Goal: Task Accomplishment & Management: Manage account settings

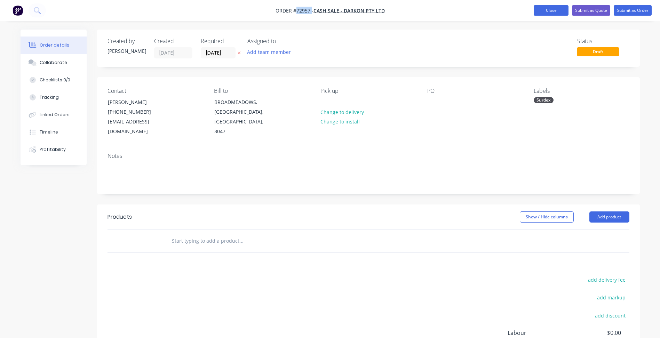
click at [546, 11] on button "Close" at bounding box center [551, 10] width 35 height 10
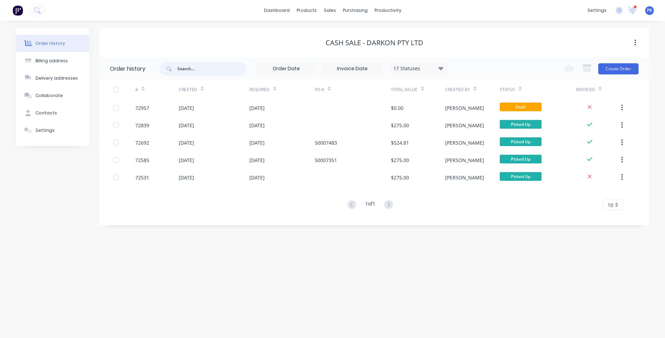
click at [196, 70] on input "text" at bounding box center [211, 69] width 69 height 14
type input "prosto"
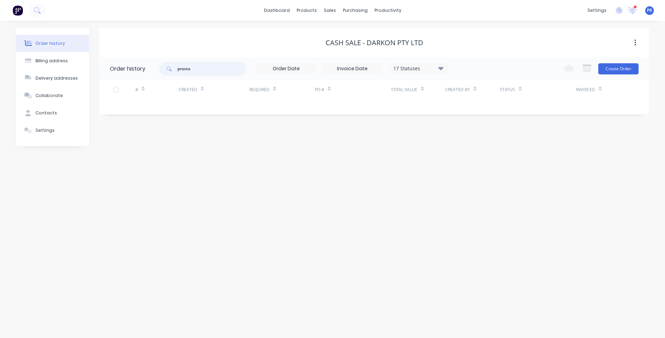
drag, startPoint x: 200, startPoint y: 70, endPoint x: 152, endPoint y: 65, distance: 48.6
click at [152, 65] on header "Order history prosto 17 Statuses Invoice Status Invoiced Not Invoiced Partial O…" at bounding box center [375, 68] width 550 height 23
click at [329, 15] on div "sales" at bounding box center [330, 10] width 19 height 10
click at [346, 33] on div "Sales Orders" at bounding box center [355, 33] width 29 height 6
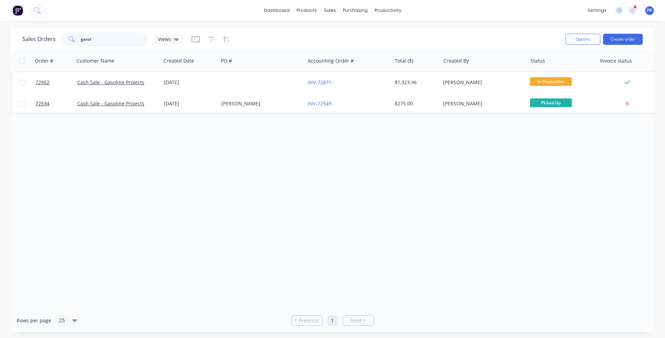
drag, startPoint x: 104, startPoint y: 43, endPoint x: -47, endPoint y: 27, distance: 151.9
click at [0, 27] on html "dashboard products sales purchasing productivity dashboard products Product Cat…" at bounding box center [332, 169] width 665 height 338
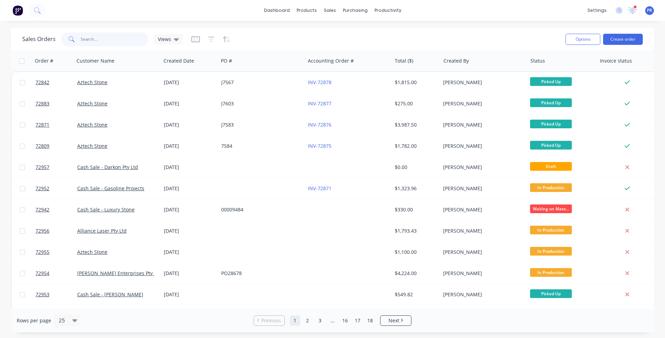
click at [99, 42] on input "text" at bounding box center [115, 39] width 68 height 14
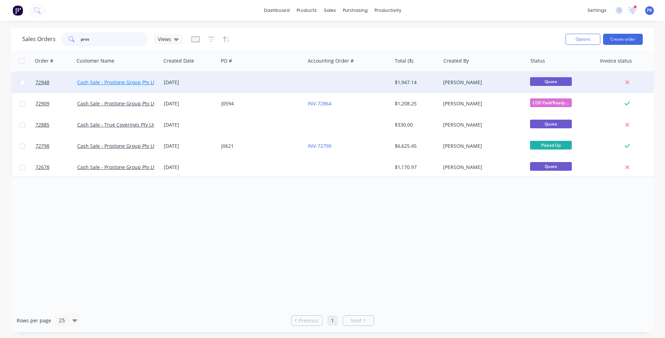
type input "pros"
click at [118, 82] on link "Cash Sale - Prostone Group Pty Ltd" at bounding box center [117, 82] width 81 height 7
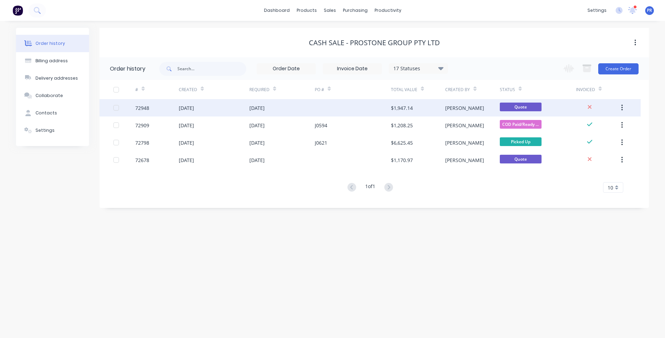
click at [356, 109] on div at bounding box center [353, 107] width 76 height 17
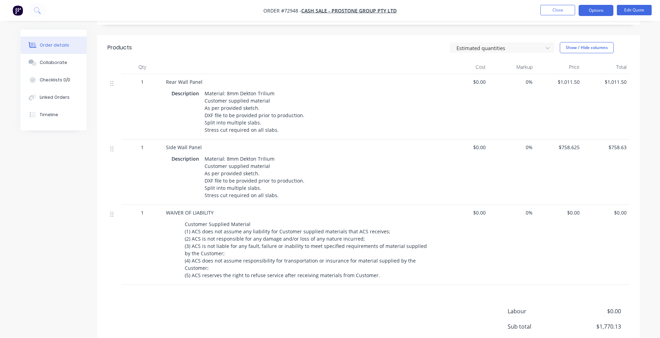
scroll to position [174, 0]
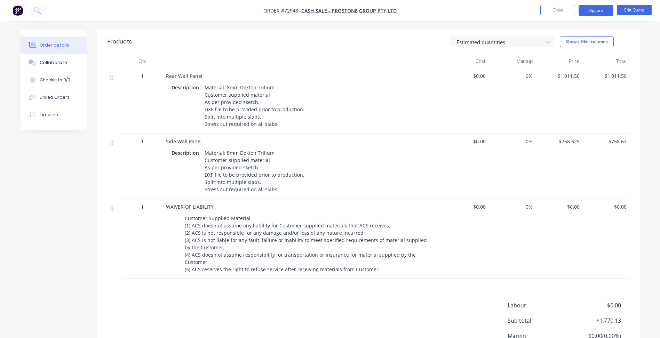
click at [565, 72] on span "$1,011.50" at bounding box center [558, 75] width 41 height 7
click at [578, 72] on span "$1,011.50" at bounding box center [558, 75] width 41 height 7
click at [631, 12] on button "Edit Quote" at bounding box center [634, 10] width 35 height 10
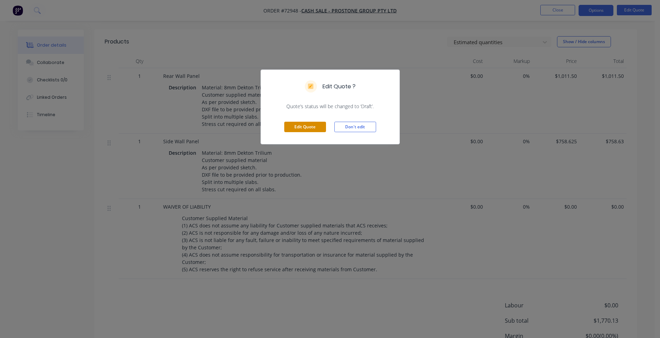
click at [306, 126] on button "Edit Quote" at bounding box center [305, 127] width 42 height 10
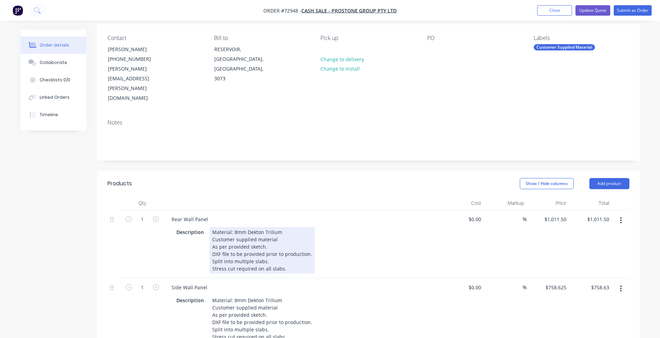
scroll to position [139, 0]
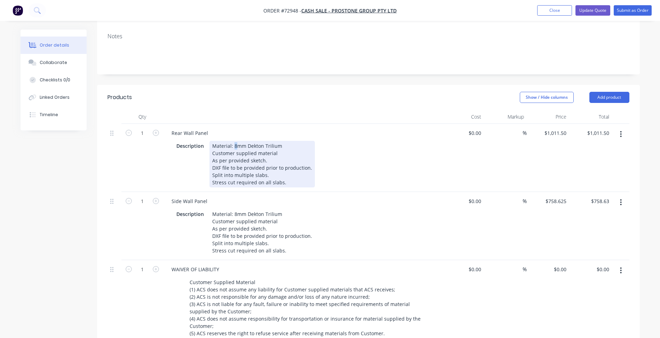
click at [233, 141] on div "Material: 8mm Dekton Trilium Customer supplied material As per provided sketch.…" at bounding box center [261, 164] width 105 height 47
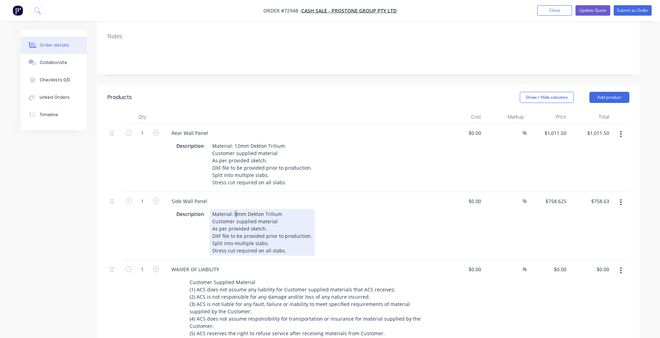
click at [232, 209] on div "Material: 8mm Dekton Trilium Customer supplied material As per provided sketch.…" at bounding box center [261, 232] width 105 height 47
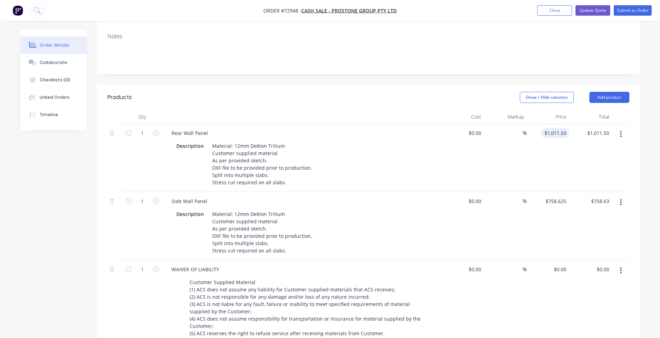
type input "1011.5"
click at [559, 128] on input "1011.5" at bounding box center [560, 133] width 19 height 10
type input "0"
type input "$1,011.50"
click at [474, 128] on div "0 $0.00" at bounding box center [474, 133] width 19 height 10
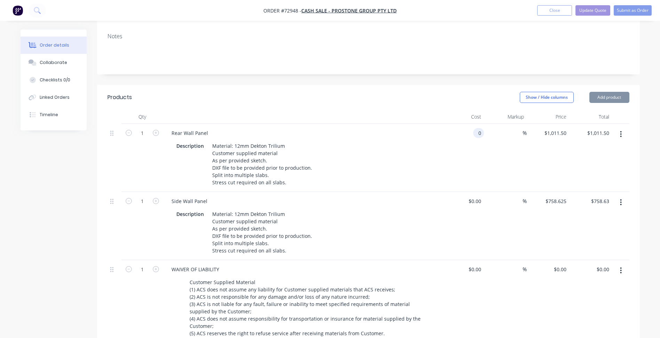
paste input "1011.5"
type input "$1,011.50"
click at [554, 196] on input "758.625" at bounding box center [557, 201] width 24 height 10
paste input "1011."
type input "1011.5"
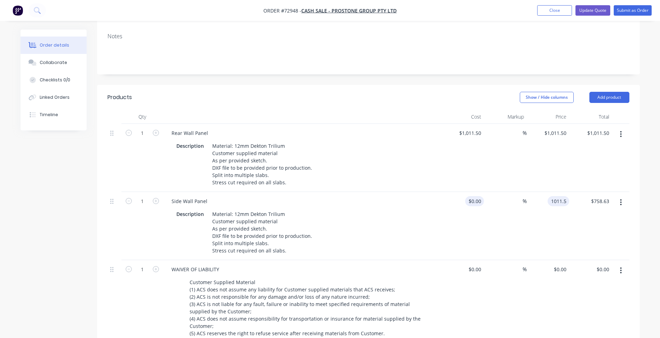
type input "0"
type input "$1,011.50"
click at [481, 196] on input "0" at bounding box center [476, 201] width 16 height 10
paste input "1011.5"
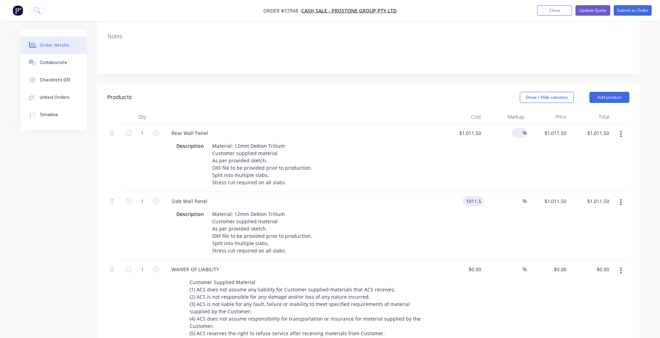
type input "$1,011.50"
click at [520, 128] on input at bounding box center [519, 133] width 8 height 10
type input "47.8"
type input "$1,494.997"
type input "$1,495.00"
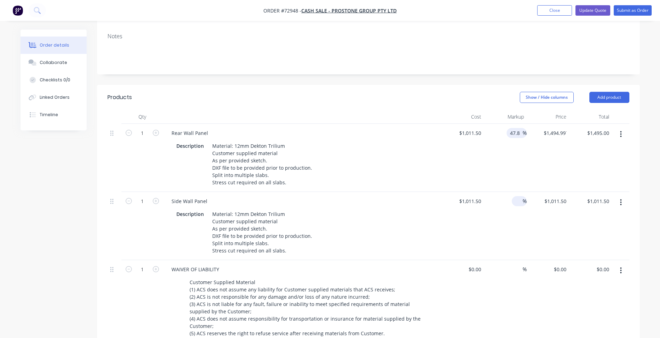
drag, startPoint x: 515, startPoint y: 181, endPoint x: 523, endPoint y: 111, distance: 70.4
click at [515, 196] on input at bounding box center [519, 201] width 8 height 10
click at [515, 128] on input "47.8" at bounding box center [515, 133] width 13 height 10
click at [517, 128] on input "47.8" at bounding box center [515, 133] width 13 height 10
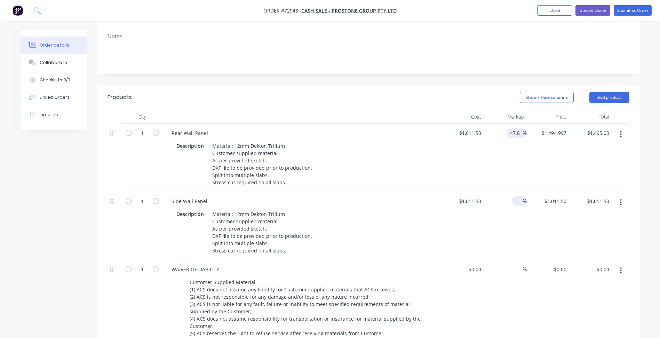
click at [517, 196] on input at bounding box center [519, 201] width 8 height 10
paste input "47.8"
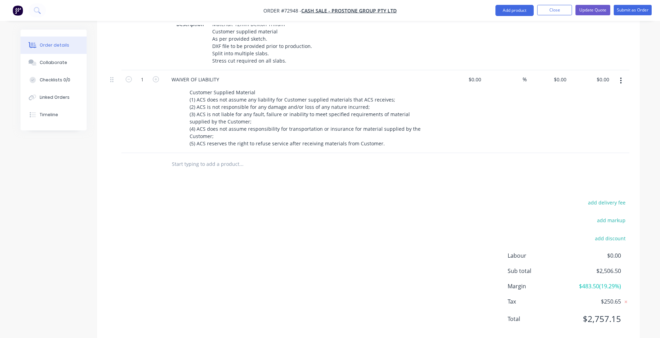
scroll to position [330, 0]
type input "47.8"
type input "$1,494.997"
type input "$1,495.00"
click at [408, 212] on div "add delivery fee add markup add discount Labour $0.00 Sub total $2,506.50 Margi…" at bounding box center [369, 265] width 522 height 134
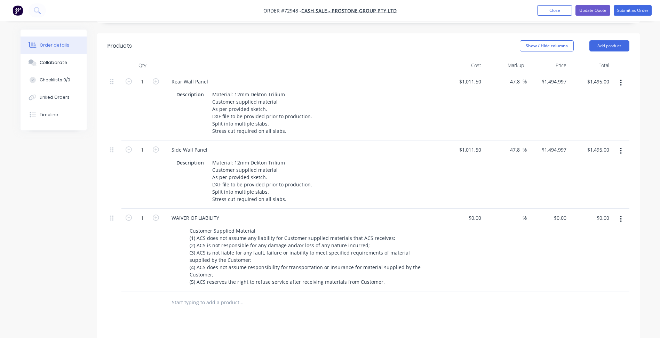
scroll to position [190, 0]
click at [515, 145] on input "47.8" at bounding box center [515, 150] width 13 height 10
drag, startPoint x: 547, startPoint y: 127, endPoint x: 520, endPoint y: 127, distance: 26.8
click at [547, 145] on input "1494.997" at bounding box center [557, 150] width 24 height 10
type input "$1,494.997"
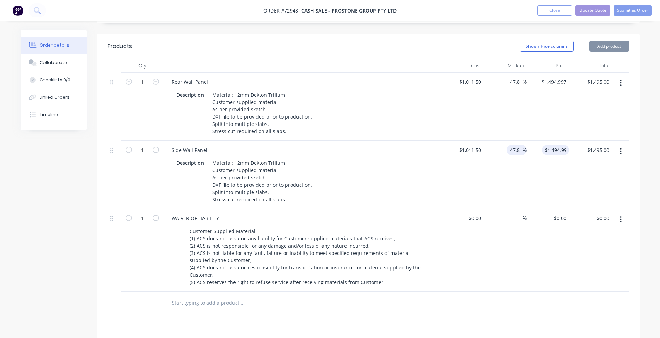
click at [512, 145] on input "47.8" at bounding box center [515, 150] width 13 height 10
click at [514, 145] on input "47.8" at bounding box center [515, 150] width 13 height 10
type input "0"
type input "$1,011.50"
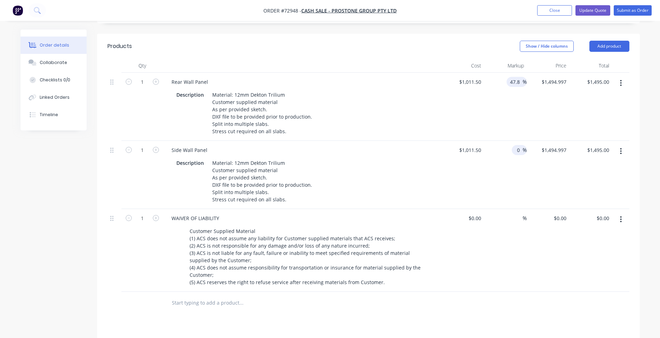
type input "$1,011.50"
click at [514, 77] on input "47.8" at bounding box center [515, 82] width 13 height 10
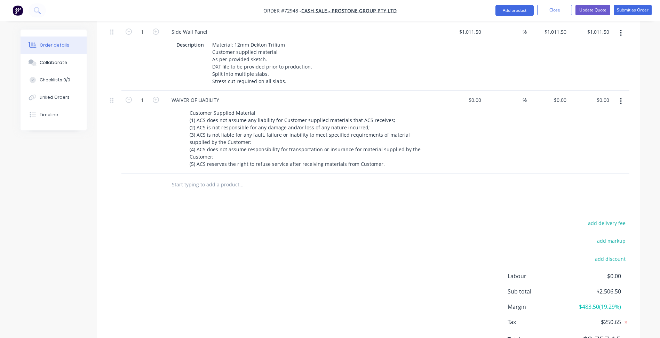
scroll to position [330, 0]
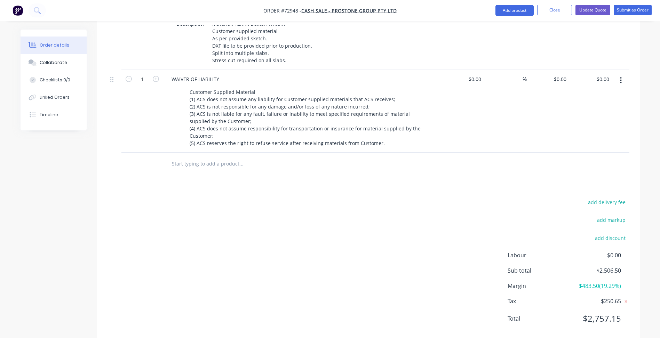
type input "0"
type input "$1,011.50"
click at [393, 199] on div "add delivery fee add markup add discount Labour $0.00 Sub total $2,023.00 Margi…" at bounding box center [369, 265] width 522 height 134
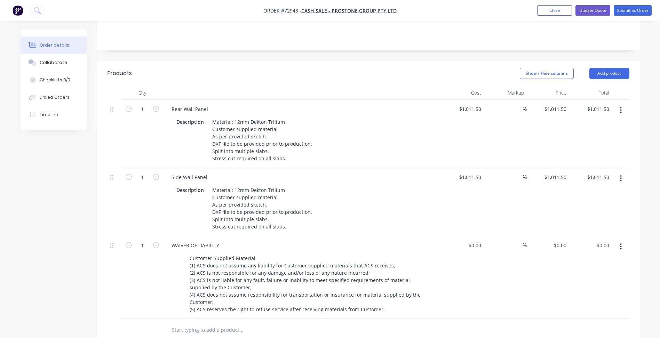
scroll to position [156, 0]
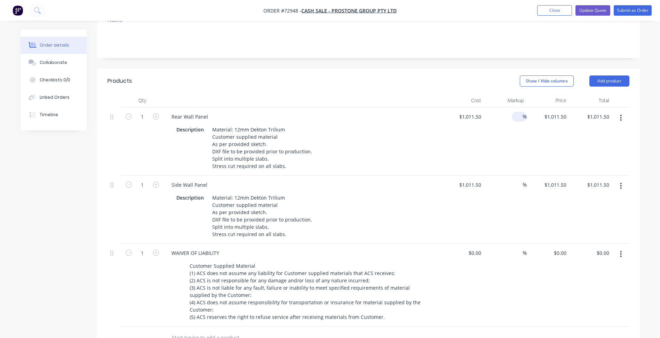
click at [518, 112] on input at bounding box center [519, 117] width 8 height 10
type input "32.85"
type input "$1,343.7778"
type input "$1,343.78"
click at [514, 108] on div "32.85 32.847 %" at bounding box center [505, 142] width 43 height 68
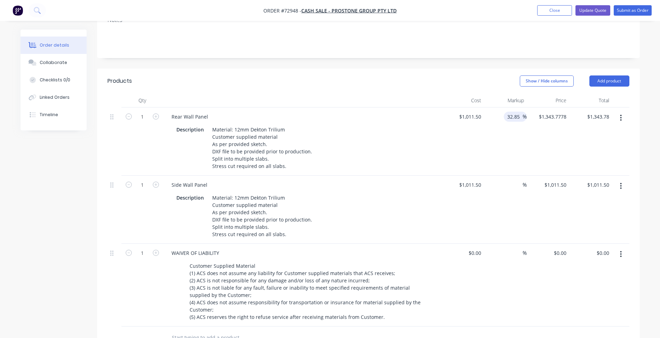
click at [514, 112] on input "32.85" at bounding box center [515, 117] width 16 height 10
click at [515, 112] on input "32.85" at bounding box center [515, 117] width 16 height 10
click at [517, 180] on input at bounding box center [519, 185] width 8 height 10
paste input "32.85"
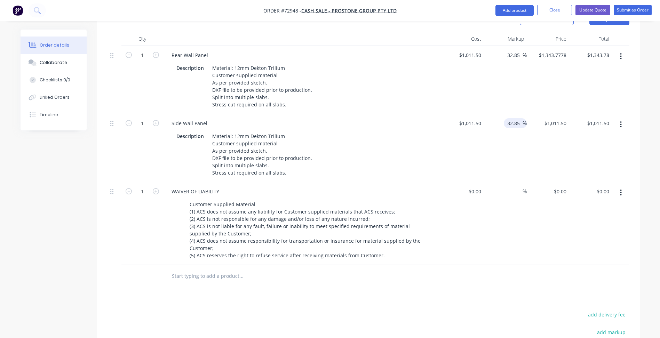
scroll to position [330, 0]
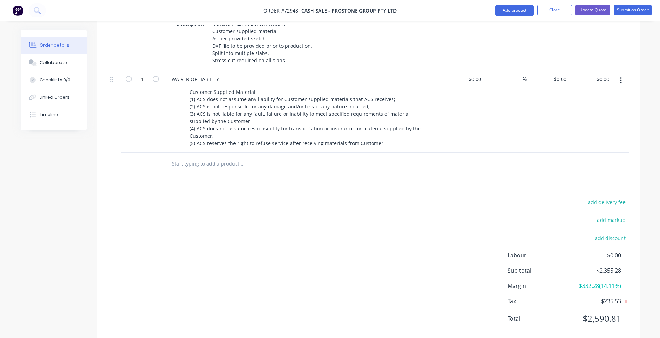
type input "32.85"
type input "$1,343.7778"
type input "$1,343.78"
click at [379, 220] on div "add delivery fee add markup add discount Labour $0.00 Sub total $2,355.28 Margi…" at bounding box center [369, 265] width 522 height 134
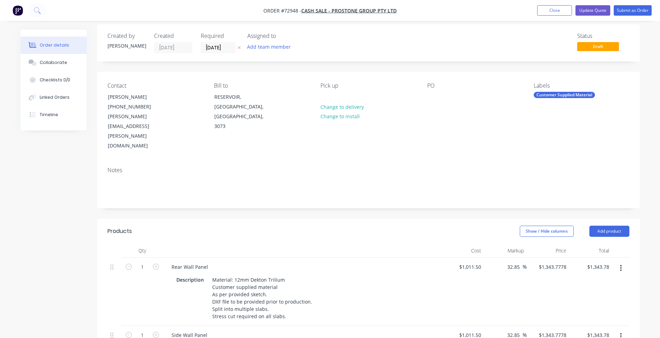
scroll to position [0, 0]
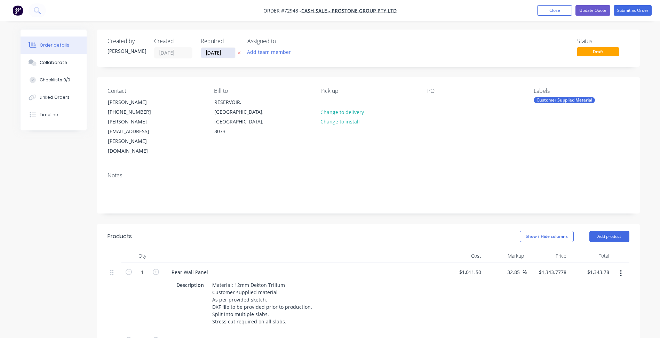
click at [216, 54] on input "[DATE]" at bounding box center [218, 53] width 34 height 10
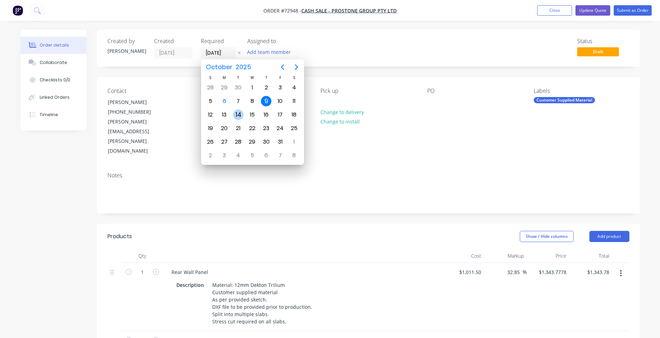
click at [236, 117] on div "14" at bounding box center [238, 115] width 10 height 10
type input "[DATE]"
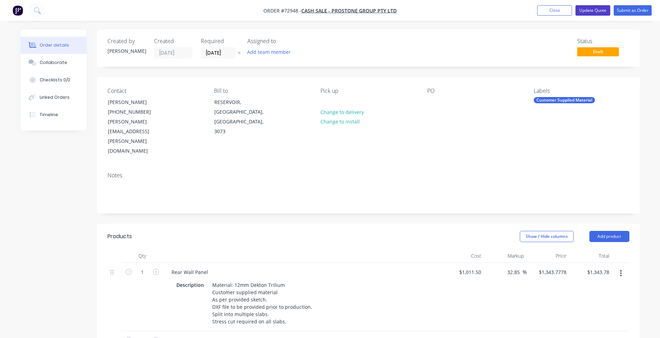
click at [598, 11] on button "Update Quote" at bounding box center [593, 10] width 35 height 10
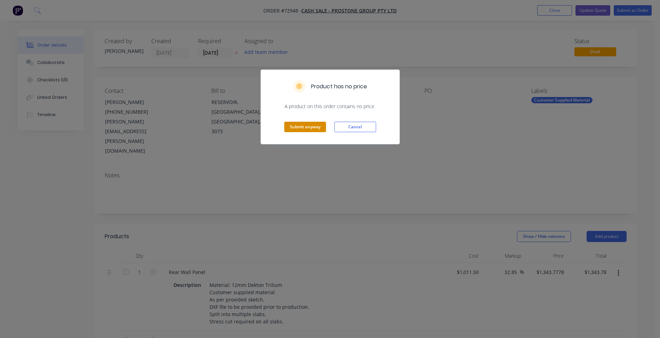
click at [308, 130] on button "Submit anyway" at bounding box center [305, 127] width 42 height 10
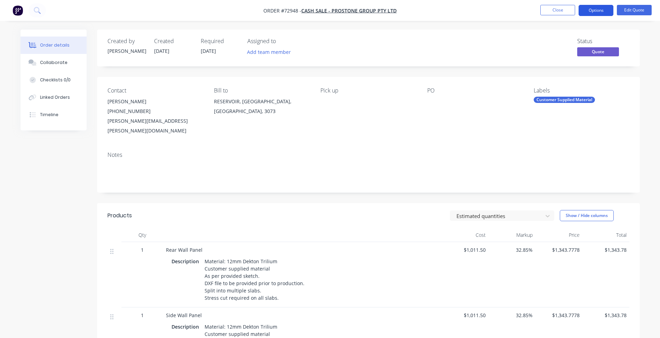
click at [597, 8] on button "Options" at bounding box center [596, 10] width 35 height 11
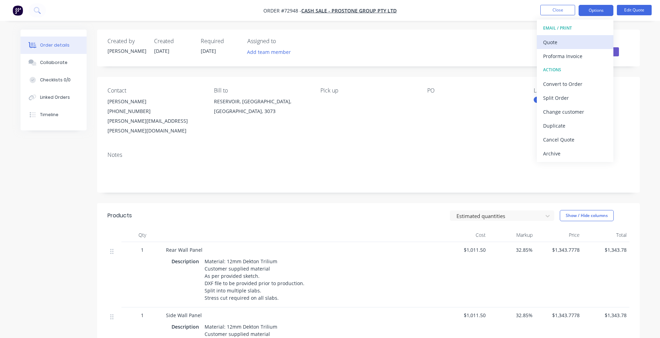
click at [561, 42] on div "Quote" at bounding box center [575, 42] width 64 height 10
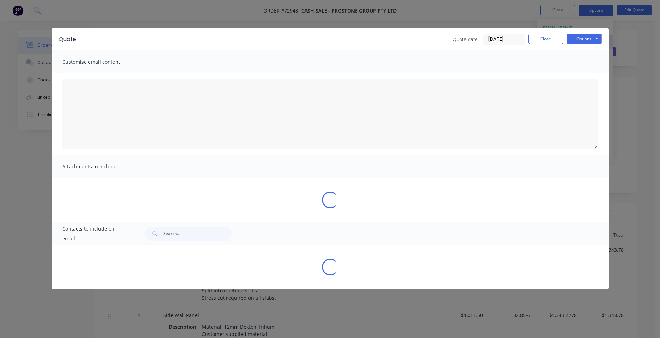
type textarea "A PDF copy of the quote has been attached to this email. To view your quote onl…"
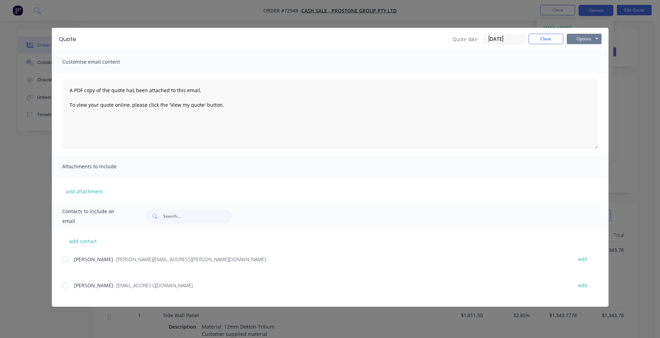
click at [585, 41] on button "Options" at bounding box center [584, 39] width 35 height 10
click at [599, 52] on button "Preview" at bounding box center [589, 51] width 45 height 11
click at [541, 40] on button "Close" at bounding box center [546, 39] width 35 height 10
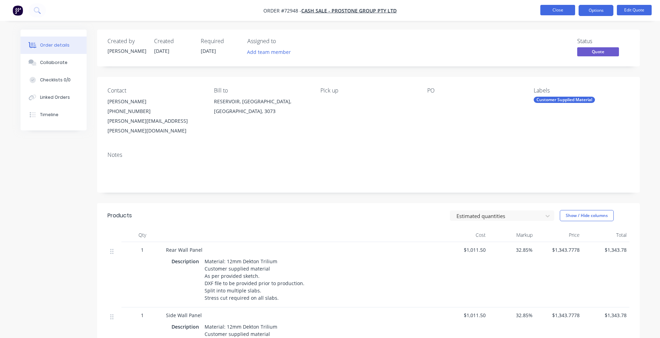
click at [552, 7] on button "Close" at bounding box center [557, 10] width 35 height 10
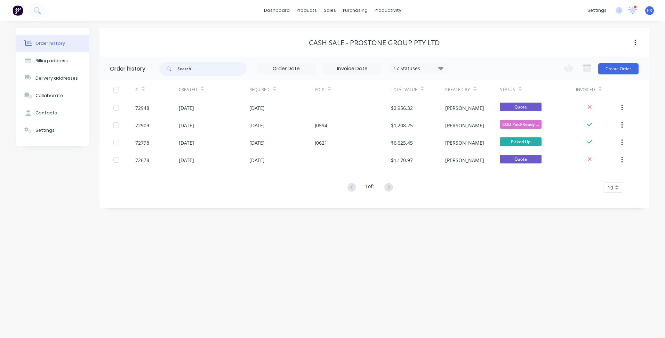
click at [212, 68] on input "text" at bounding box center [211, 69] width 69 height 14
click at [347, 37] on link "Sales Orders" at bounding box center [367, 33] width 92 height 14
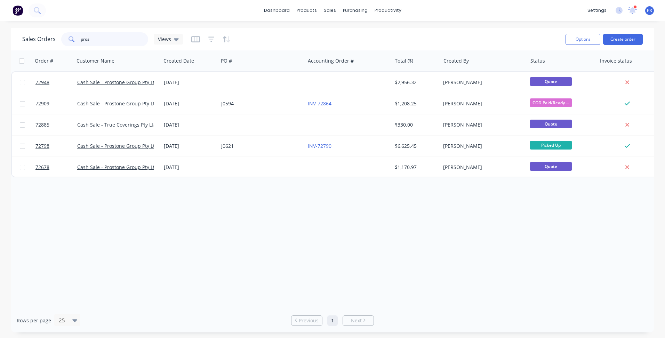
click at [100, 43] on input "pros" at bounding box center [115, 39] width 68 height 14
drag, startPoint x: 106, startPoint y: 40, endPoint x: 22, endPoint y: 30, distance: 84.4
click at [45, 34] on div "Sales Orders pros Views" at bounding box center [102, 39] width 161 height 14
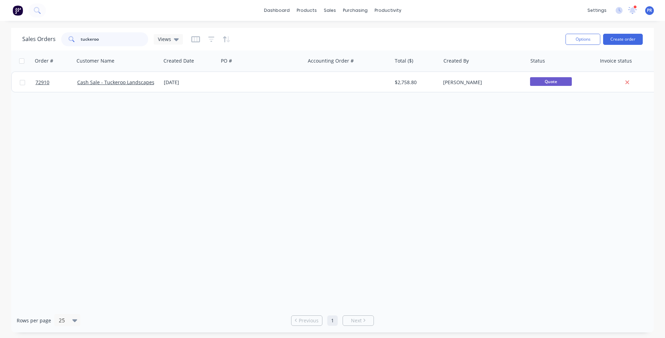
type input "tuckeroo"
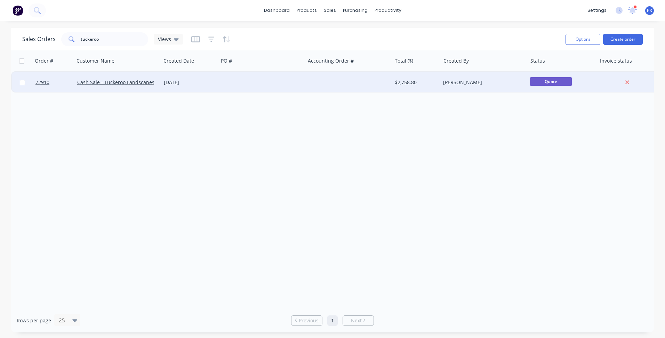
click at [252, 78] on div at bounding box center [262, 82] width 87 height 21
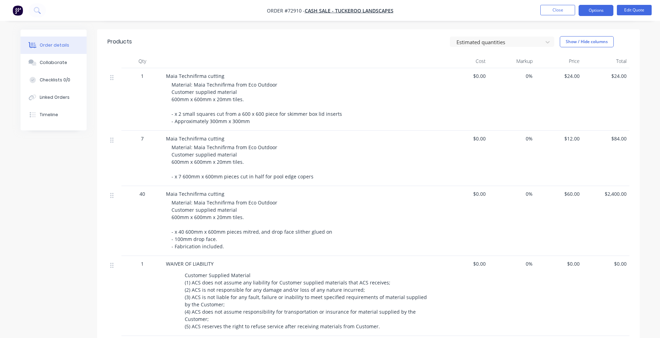
scroll to position [209, 0]
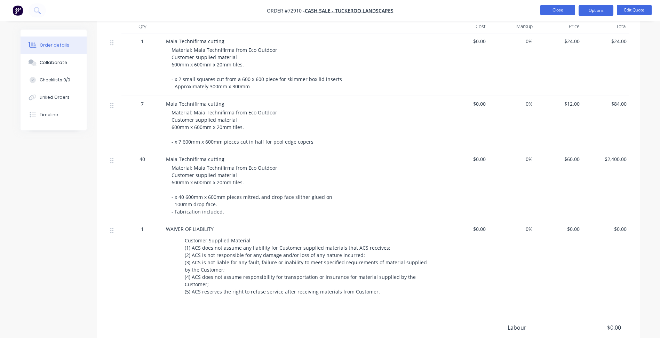
click at [565, 11] on button "Close" at bounding box center [557, 10] width 35 height 10
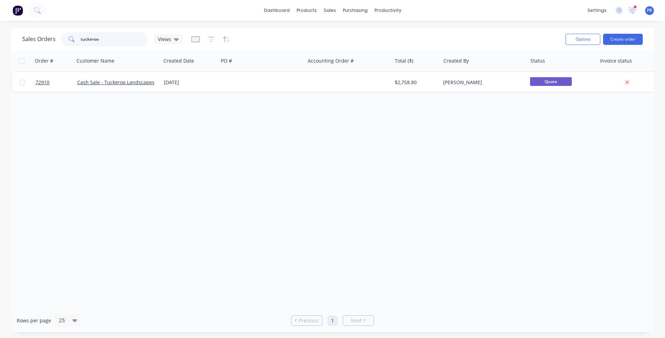
click at [105, 32] on input "tuckeroo" at bounding box center [115, 39] width 68 height 14
click at [29, 35] on div "Sales Orders tuckeroo Views" at bounding box center [102, 39] width 161 height 14
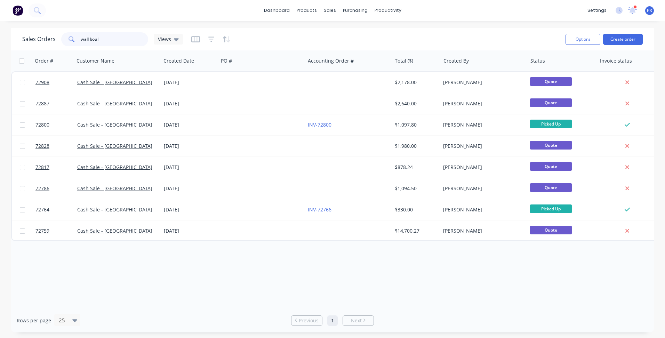
type input "wall boul"
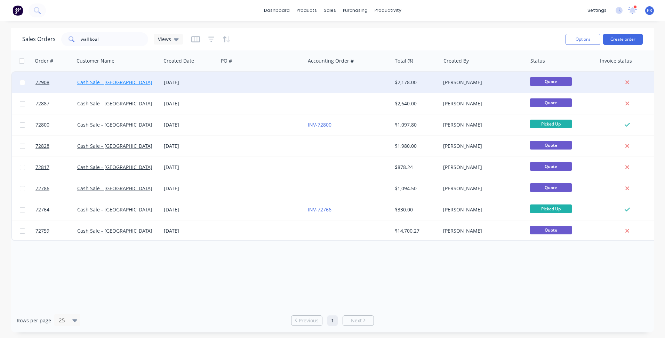
drag, startPoint x: 110, startPoint y: 77, endPoint x: 126, endPoint y: 84, distance: 17.8
click at [126, 84] on link "Cash Sale - [GEOGRAPHIC_DATA]" at bounding box center [114, 82] width 75 height 7
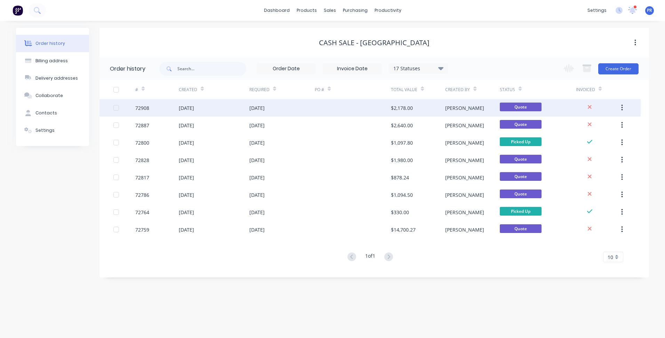
click at [242, 109] on div "[DATE]" at bounding box center [214, 107] width 71 height 17
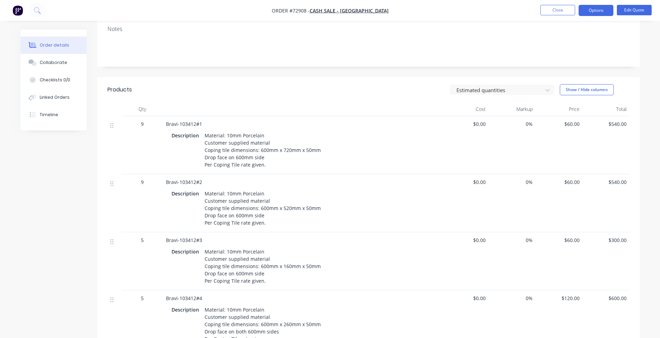
scroll to position [139, 0]
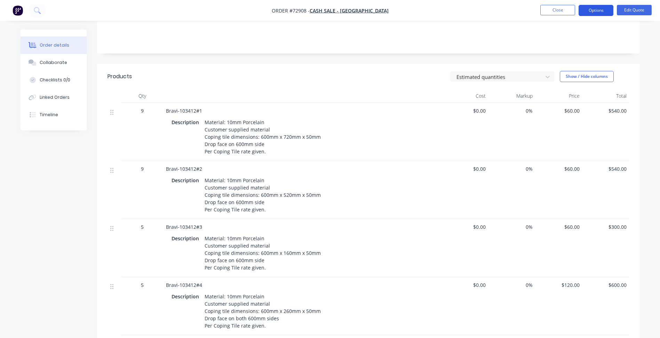
click at [595, 8] on button "Options" at bounding box center [596, 10] width 35 height 11
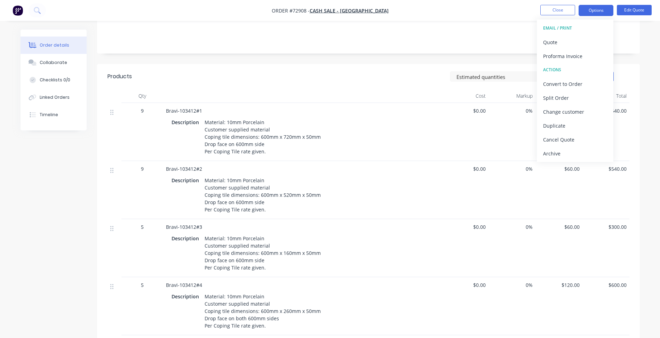
click at [185, 105] on div "Bravi-103412#1 Description Material: 10mm Porcelain Customer supplied material …" at bounding box center [302, 132] width 278 height 58
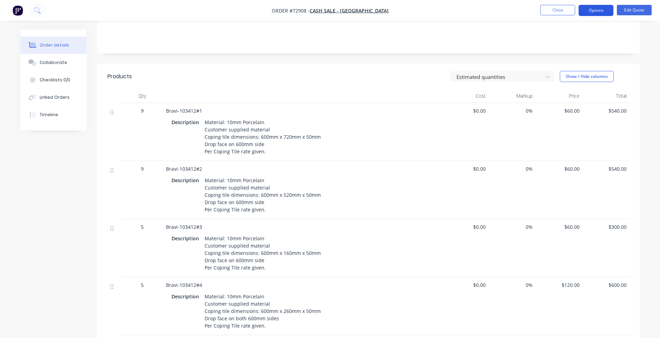
click at [603, 12] on button "Options" at bounding box center [596, 10] width 35 height 11
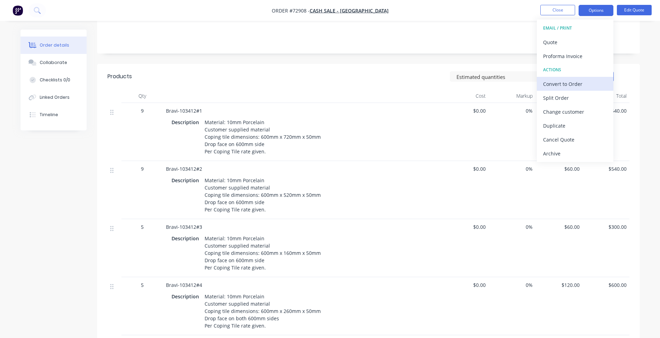
click at [559, 85] on div "Convert to Order" at bounding box center [575, 84] width 64 height 10
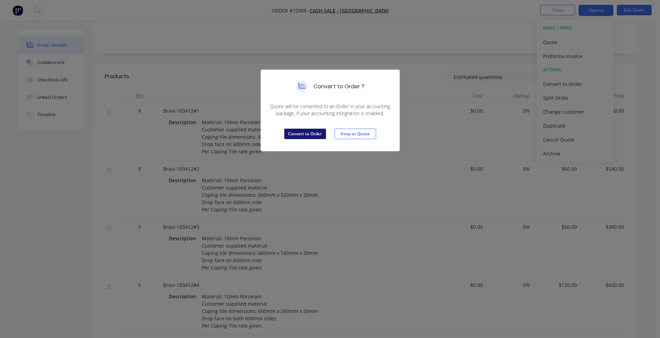
click at [314, 136] on button "Convert to Order" at bounding box center [305, 134] width 42 height 10
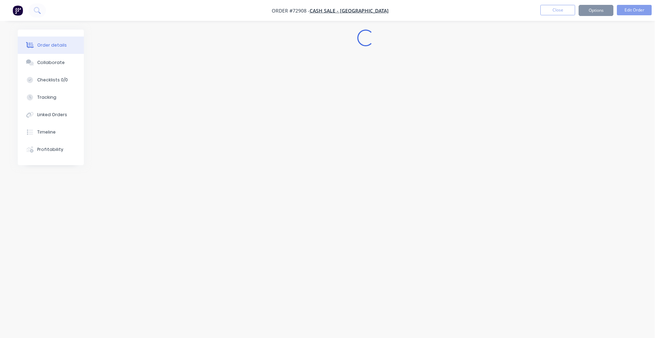
scroll to position [0, 0]
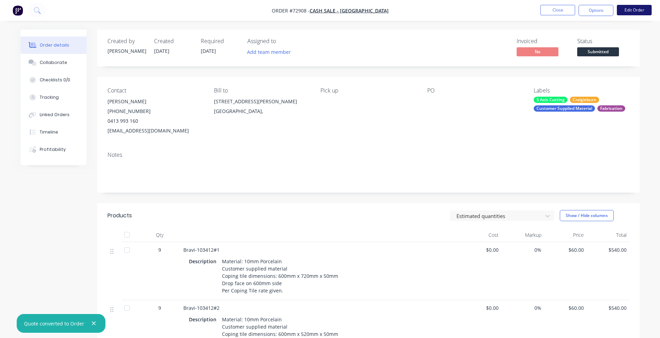
click at [638, 9] on button "Edit Order" at bounding box center [634, 10] width 35 height 10
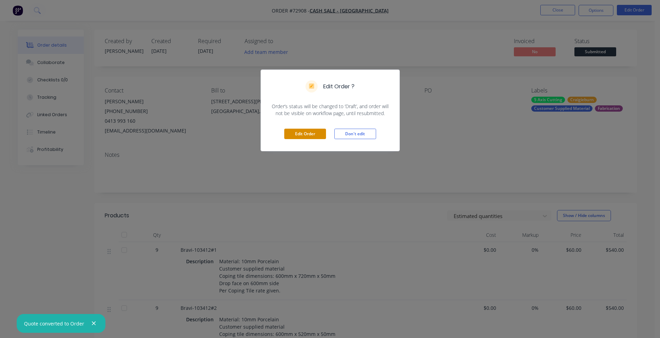
click at [313, 133] on button "Edit Order" at bounding box center [305, 134] width 42 height 10
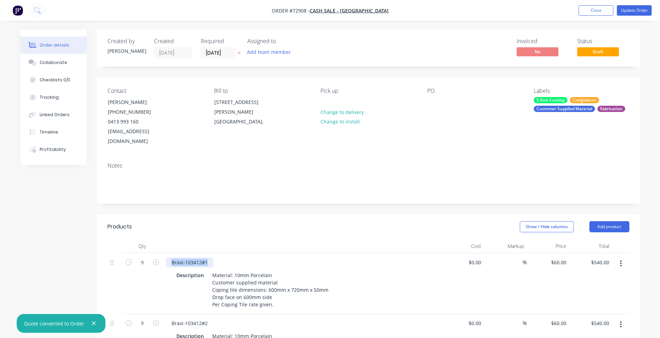
drag, startPoint x: 171, startPoint y: 252, endPoint x: 223, endPoint y: 253, distance: 51.9
click at [223, 258] on div "Bravi-103412#1" at bounding box center [302, 263] width 273 height 10
copy div "Bravi-103412#1"
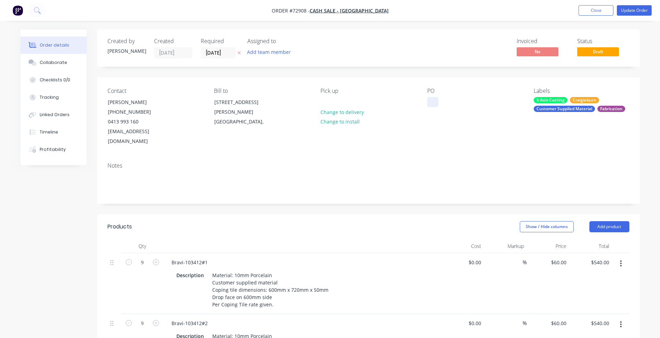
click at [433, 103] on div at bounding box center [432, 102] width 11 height 10
paste div
click at [438, 163] on div "Notes" at bounding box center [369, 166] width 522 height 7
click at [208, 54] on input "[DATE]" at bounding box center [218, 53] width 34 height 10
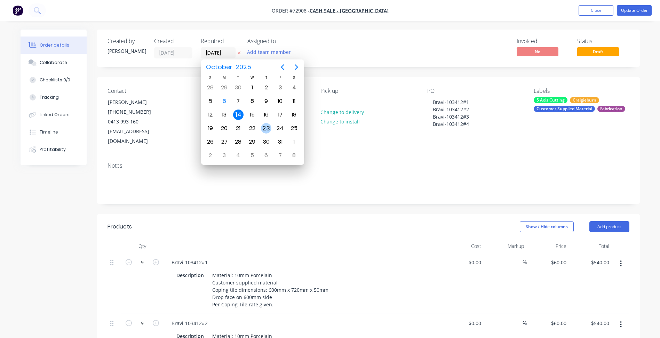
click at [268, 126] on div "23" at bounding box center [266, 128] width 10 height 10
type input "[DATE]"
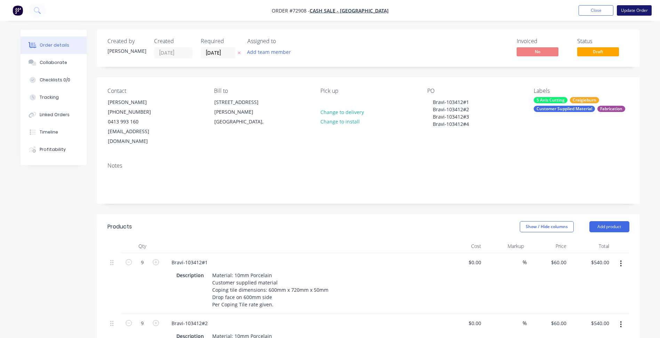
click at [633, 9] on button "Update Order" at bounding box center [634, 10] width 35 height 10
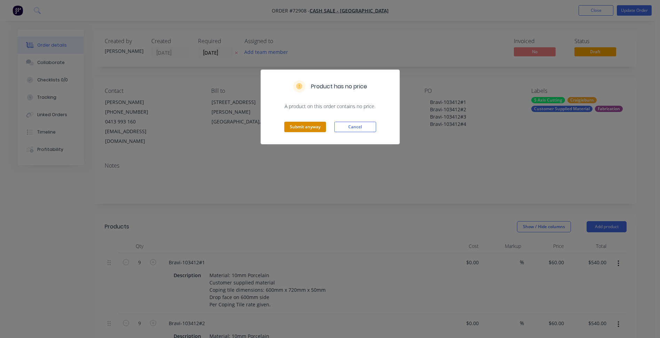
click at [301, 124] on button "Submit anyway" at bounding box center [305, 127] width 42 height 10
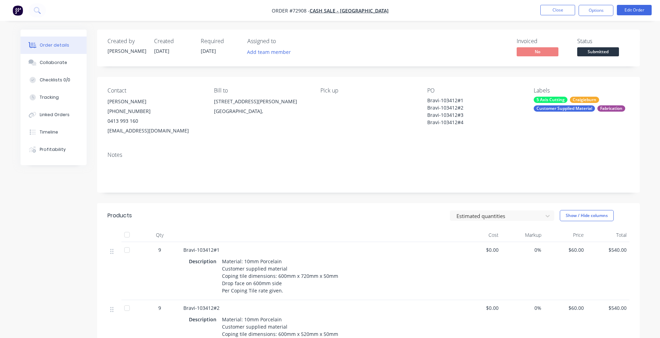
click at [592, 46] on div "Submitted" at bounding box center [597, 41] width 25 height 14
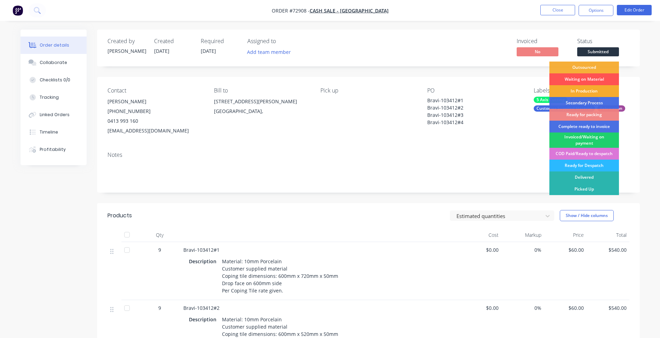
click at [587, 89] on div "In Production" at bounding box center [584, 91] width 70 height 12
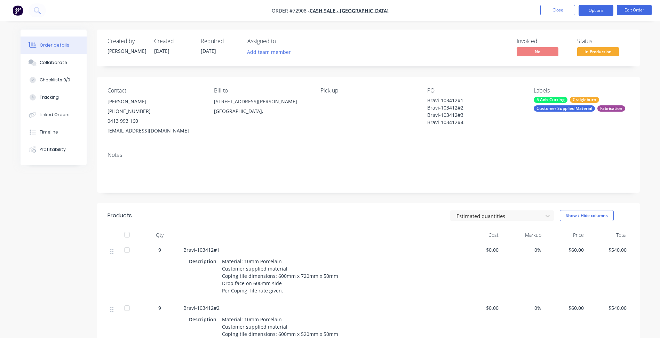
click at [592, 7] on button "Options" at bounding box center [596, 10] width 35 height 11
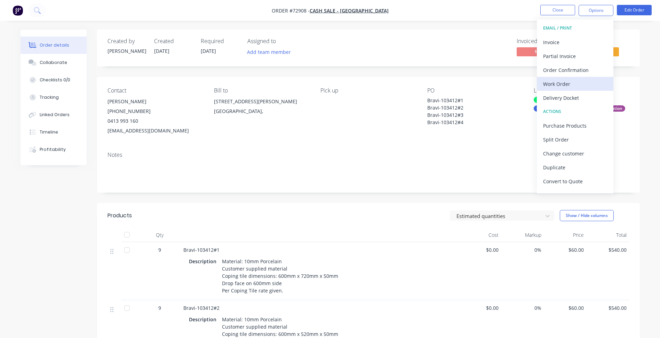
click at [558, 85] on div "Work Order" at bounding box center [575, 84] width 64 height 10
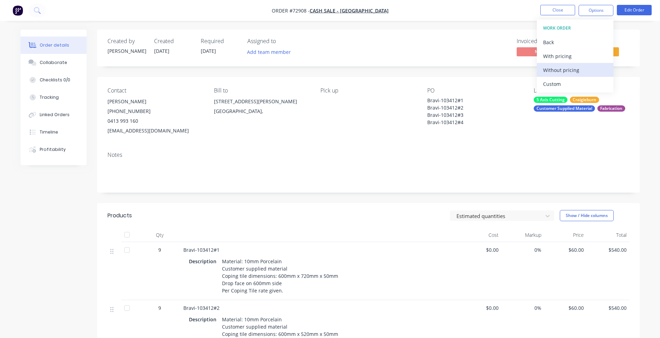
click at [564, 72] on div "Without pricing" at bounding box center [575, 70] width 64 height 10
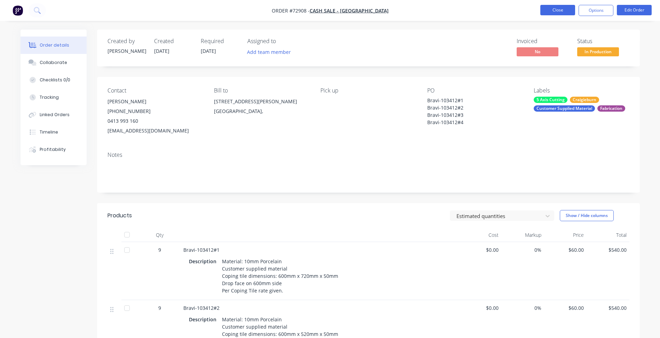
click at [549, 10] on button "Close" at bounding box center [557, 10] width 35 height 10
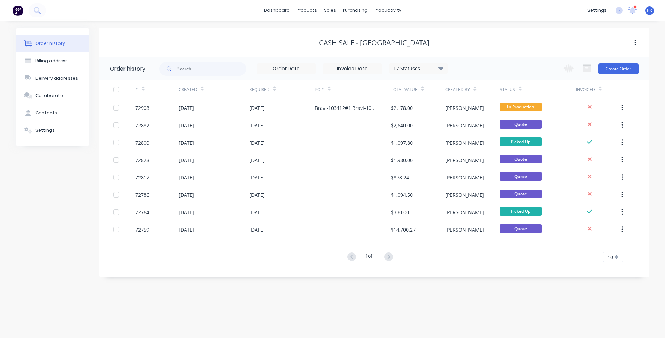
click at [463, 13] on div "dashboard products sales purchasing productivity dashboard products Product Cat…" at bounding box center [332, 10] width 665 height 21
click at [343, 29] on link "Sales Orders" at bounding box center [367, 33] width 92 height 14
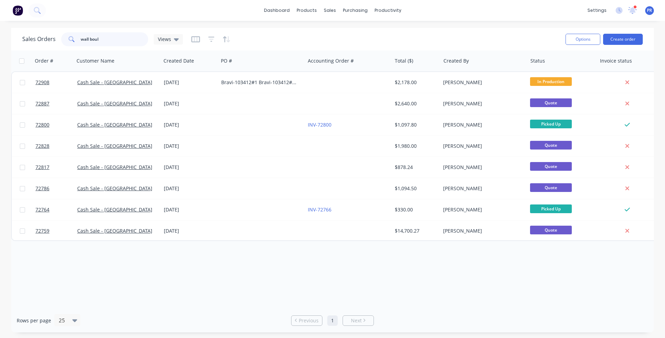
drag, startPoint x: 104, startPoint y: 43, endPoint x: 55, endPoint y: 40, distance: 48.8
click at [61, 41] on div "wall boul" at bounding box center [104, 39] width 87 height 14
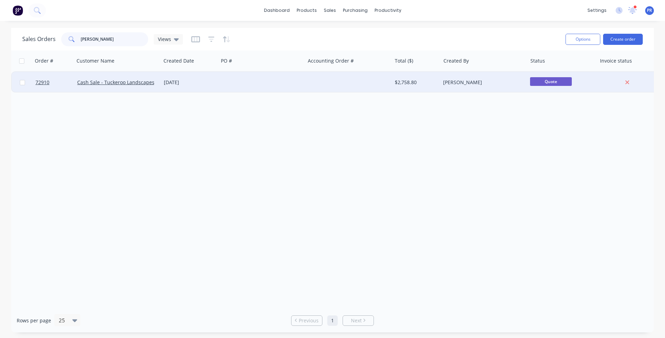
type input "[PERSON_NAME]"
click at [105, 87] on div "Cash Sale - Tuckeroo Landscapes" at bounding box center [117, 82] width 87 height 21
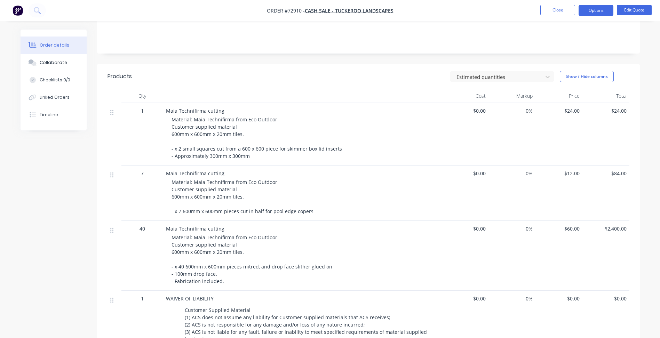
scroll to position [174, 0]
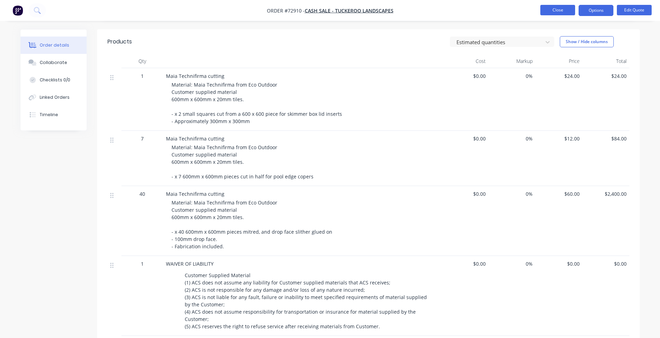
click at [561, 15] on button "Close" at bounding box center [557, 10] width 35 height 10
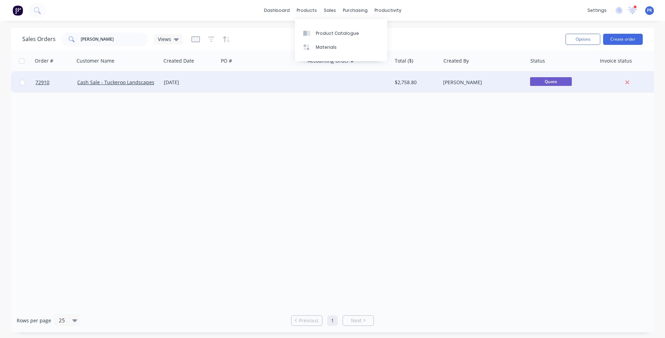
click at [227, 82] on div at bounding box center [262, 82] width 87 height 21
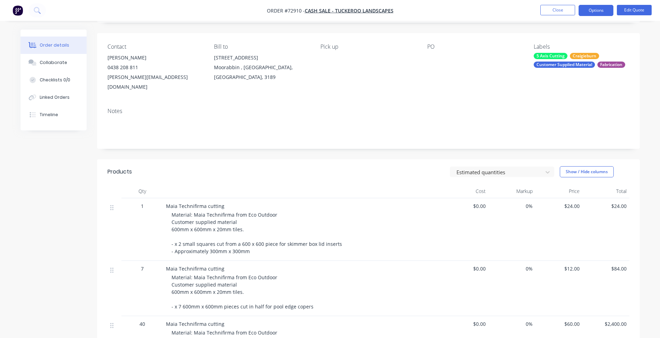
scroll to position [104, 0]
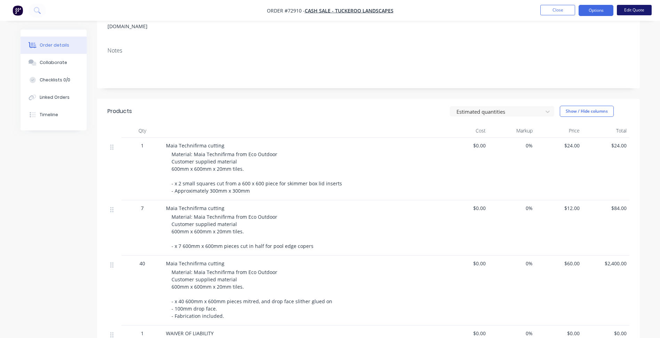
click at [630, 8] on button "Edit Quote" at bounding box center [634, 10] width 35 height 10
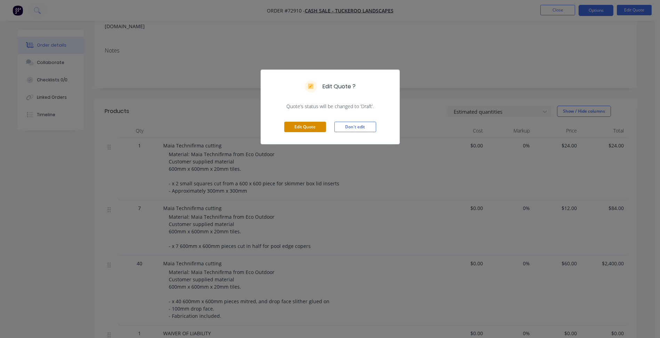
click at [295, 126] on button "Edit Quote" at bounding box center [305, 127] width 42 height 10
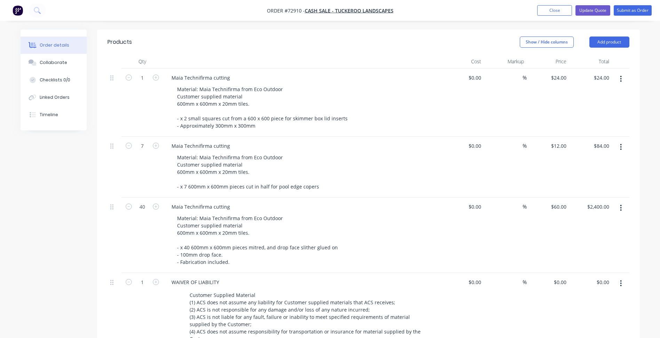
scroll to position [174, 0]
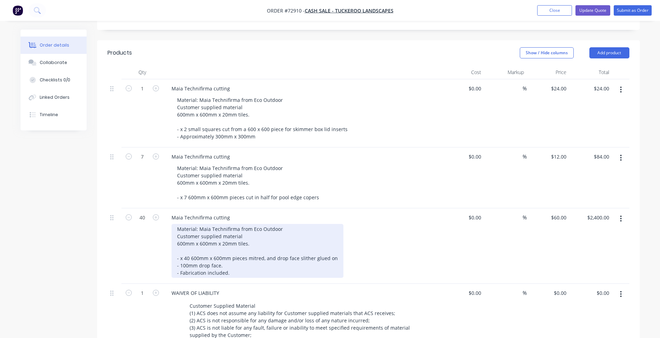
click at [270, 236] on div "Material: Maia Technifirma from Eco Outdoor Customer supplied material 600mm x …" at bounding box center [258, 251] width 172 height 54
click at [179, 247] on div "Material: Maia Technifirma from Eco Outdoor Customer supplied material 600mm x …" at bounding box center [258, 251] width 172 height 54
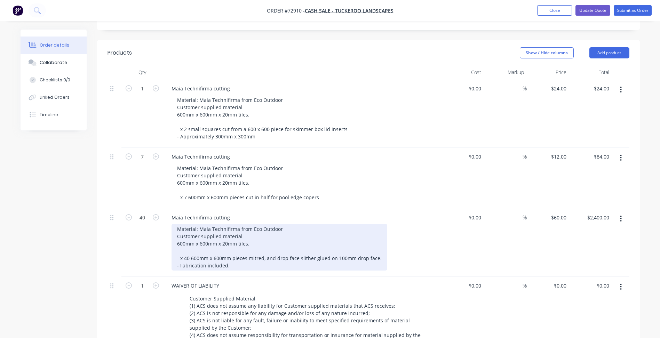
click at [275, 239] on div "Material: Maia Technifirma from Eco Outdoor Customer supplied material 600mm x …" at bounding box center [280, 247] width 216 height 47
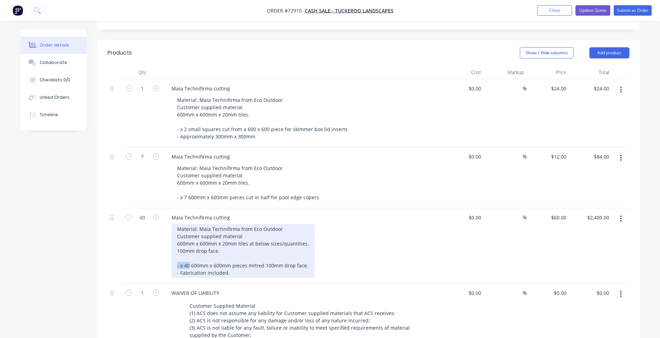
drag, startPoint x: 190, startPoint y: 247, endPoint x: 174, endPoint y: 248, distance: 15.3
click at [174, 248] on div "Material: Maia Technifirma from Eco Outdoor Customer supplied material 600mm x …" at bounding box center [243, 251] width 143 height 54
copy div "- 24 x pcs @ 600mm x 300mm x100mm D/F"
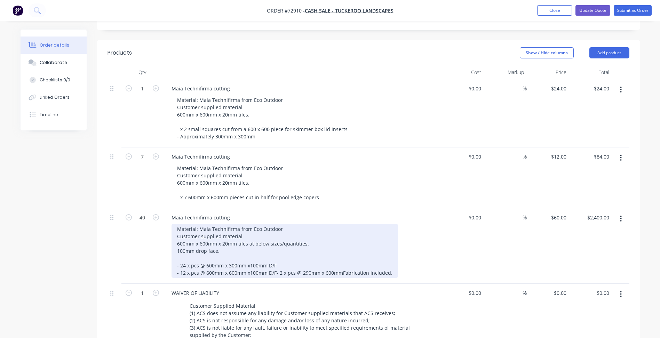
click at [250, 264] on div "Material: Maia Technifirma from Eco Outdoor Customer supplied material 600mm x …" at bounding box center [285, 251] width 227 height 54
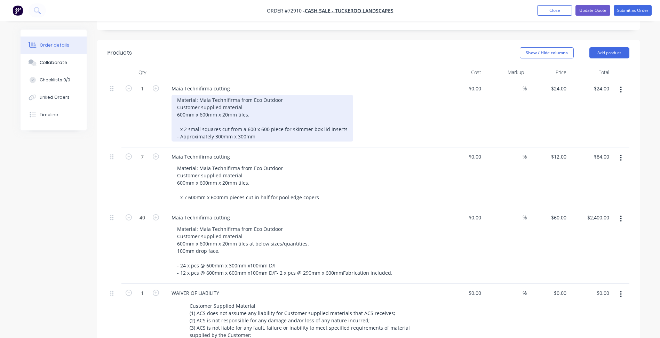
click at [243, 116] on div "Material: Maia Technifirma from Eco Outdoor Customer supplied material 600mm x …" at bounding box center [263, 118] width 182 height 47
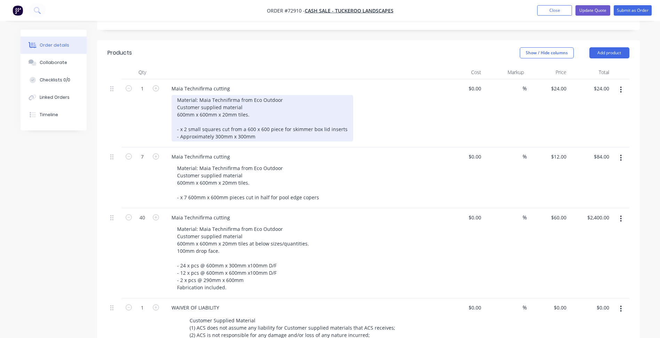
click at [186, 109] on div "Material: Maia Technifirma from Eco Outdoor Customer supplied material 600mm x …" at bounding box center [263, 118] width 182 height 47
click at [196, 102] on div "Material: Maia Technifirma from Eco Outdoor Customer supplied material 600mm x …" at bounding box center [263, 118] width 182 height 47
drag, startPoint x: 181, startPoint y: 110, endPoint x: 173, endPoint y: 110, distance: 7.7
click at [173, 110] on div "Material: Maia Technifirma from Eco Outdoor Customer supplied material 600mm x …" at bounding box center [263, 118] width 182 height 47
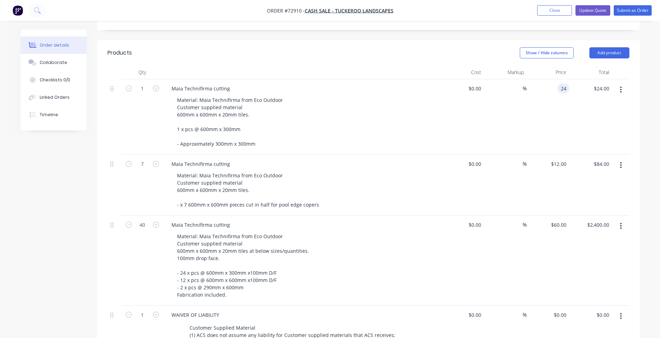
click at [562, 84] on input "24" at bounding box center [564, 89] width 9 height 10
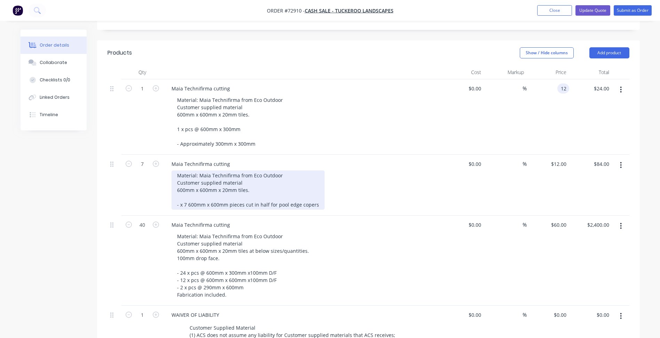
type input "$12.00"
click at [229, 176] on div "Material: Maia Technifirma from Eco Outdoor Customer supplied material 600mm x …" at bounding box center [248, 190] width 153 height 39
click at [204, 185] on div "Material: Maia Technifirma from Eco Outdoor Customer supplied material 600mm x …" at bounding box center [248, 190] width 153 height 39
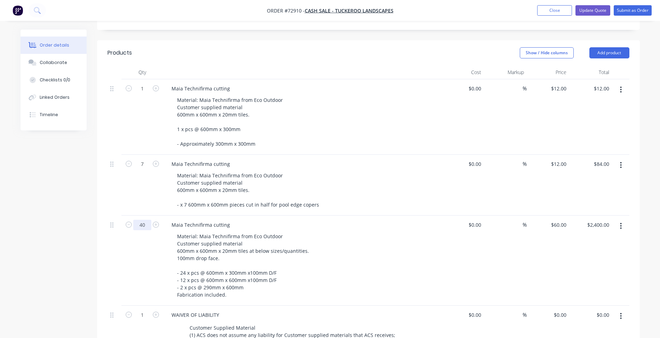
click at [147, 220] on input "40" at bounding box center [142, 225] width 18 height 10
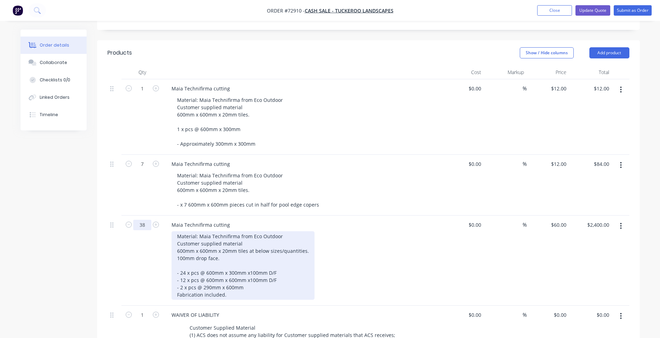
type input "38"
type input "$2,280.00"
click at [259, 266] on div "Material: Maia Technifirma from Eco Outdoor Customer supplied material 600mm x …" at bounding box center [243, 265] width 143 height 69
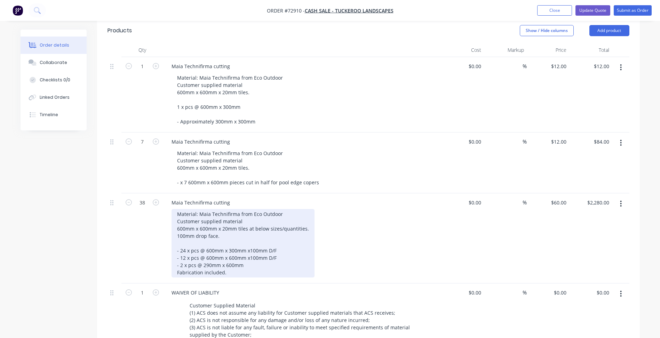
scroll to position [209, 0]
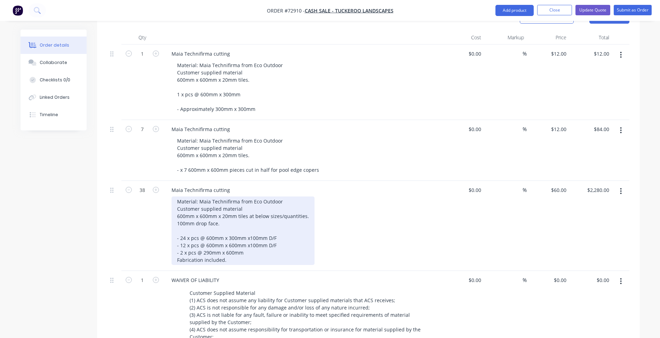
click at [233, 213] on div "Material: Maia Technifirma from Eco Outdoor Customer supplied material 600mm x …" at bounding box center [243, 231] width 143 height 69
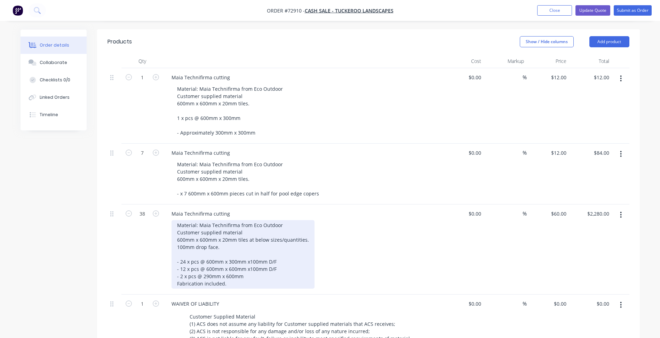
scroll to position [174, 0]
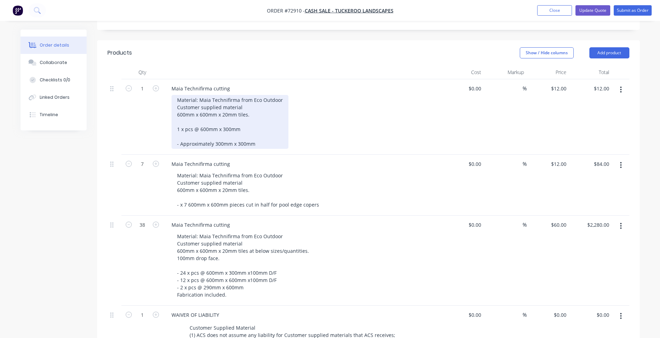
click at [240, 110] on div "Material: Maia Technifirma from Eco Outdoor Customer supplied material 600mm x …" at bounding box center [230, 122] width 117 height 54
click at [247, 107] on div "Material: Maia Technifirma from Eco Outdoor Customer supplied material 600mm x …" at bounding box center [230, 122] width 117 height 54
copy div "1 x pcs @ 600mm x 300mm"
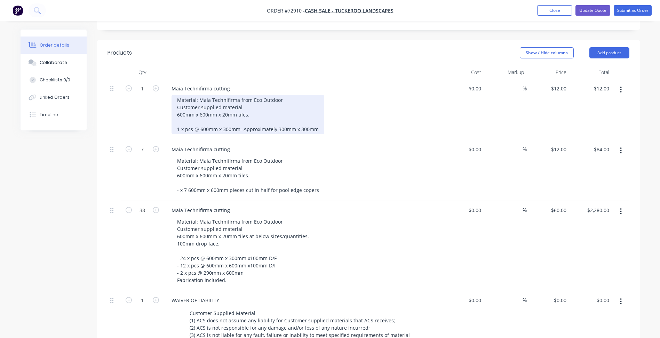
drag, startPoint x: 261, startPoint y: 127, endPoint x: 149, endPoint y: 115, distance: 113.1
click at [149, 115] on div "1 Maia Technifirma cutting Material: Maia Technifirma from Eco Outdoor Customer…" at bounding box center [369, 109] width 522 height 61
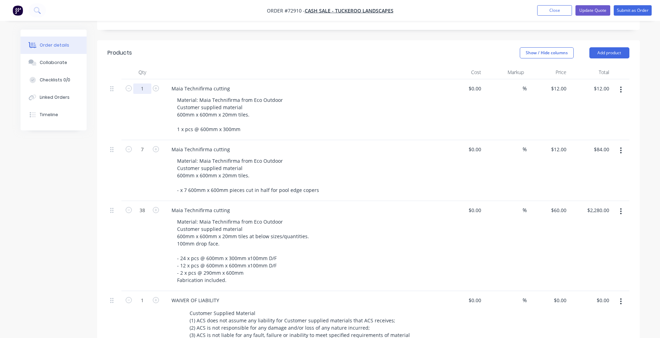
click at [138, 84] on input "1" at bounding box center [142, 89] width 18 height 10
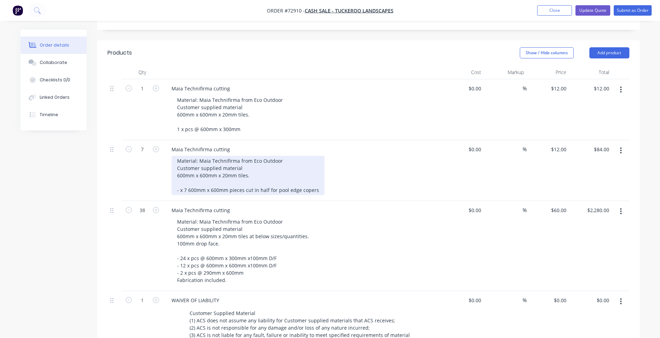
click at [203, 167] on div "Material: Maia Technifirma from Eco Outdoor Customer supplied material 600mm x …" at bounding box center [248, 175] width 153 height 39
drag, startPoint x: 187, startPoint y: 169, endPoint x: 175, endPoint y: 171, distance: 12.1
click at [175, 171] on div "Material: Maia Technifirma from Eco Outdoor Customer supplied material 600mm x …" at bounding box center [248, 175] width 153 height 39
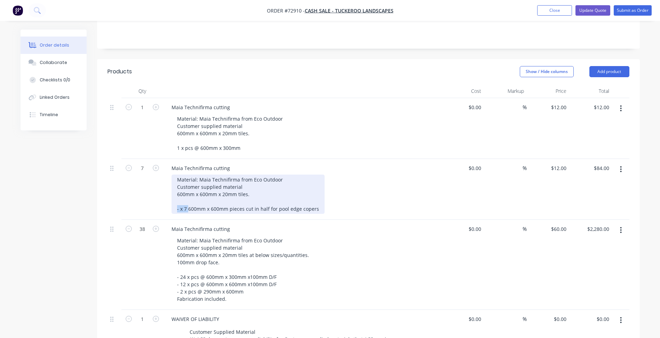
scroll to position [139, 0]
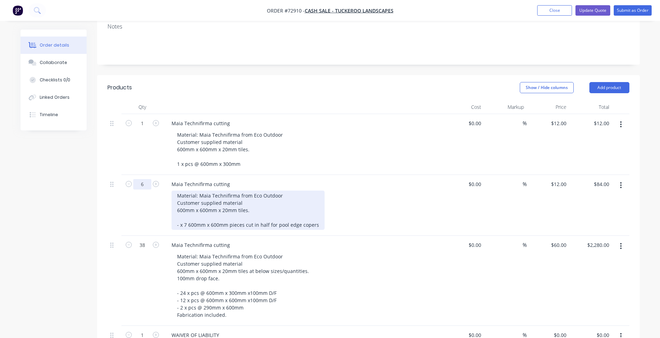
type input "6"
type input "$72.00"
click at [182, 205] on div "Material: Maia Technifirma from Eco Outdoor Customer supplied material 600mm x …" at bounding box center [248, 210] width 153 height 39
drag, startPoint x: 186, startPoint y: 205, endPoint x: 165, endPoint y: 209, distance: 21.2
click at [165, 209] on div "Maia Technifirma cutting Material: Maia Technifirma from Eco Outdoor Customer s…" at bounding box center [302, 205] width 278 height 61
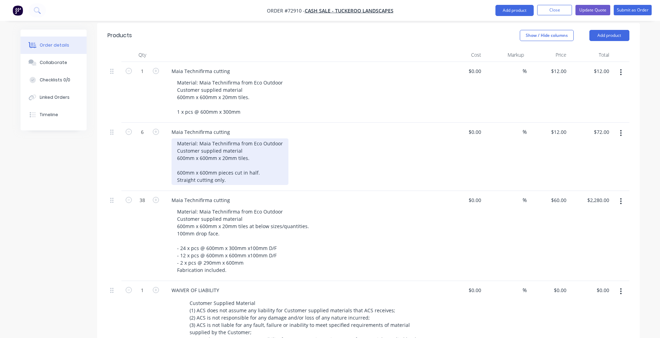
scroll to position [209, 0]
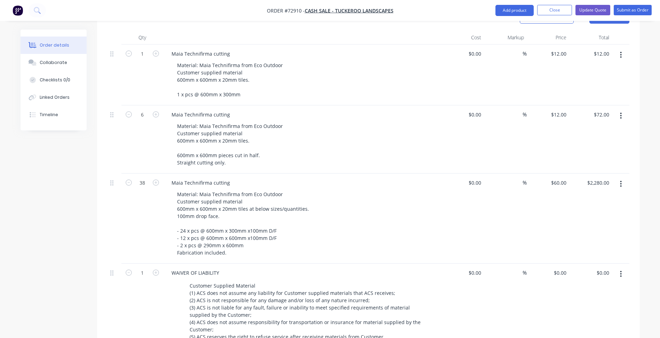
click at [72, 216] on div "Created by [PERSON_NAME] Created [DATE] Required [DATE] Assigned to Add team me…" at bounding box center [330, 184] width 619 height 726
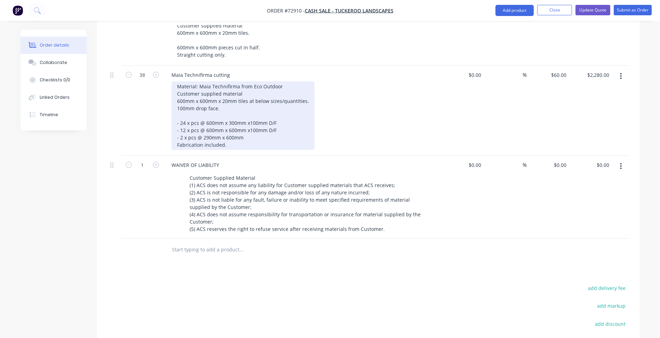
scroll to position [224, 0]
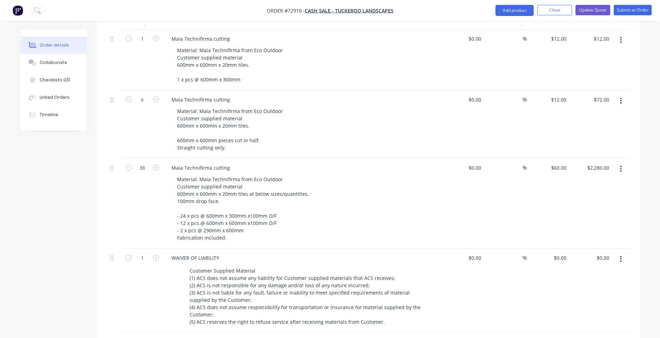
click at [56, 209] on div "Created by [PERSON_NAME] Created [DATE] Required [DATE] Assigned to Add team me…" at bounding box center [330, 169] width 619 height 726
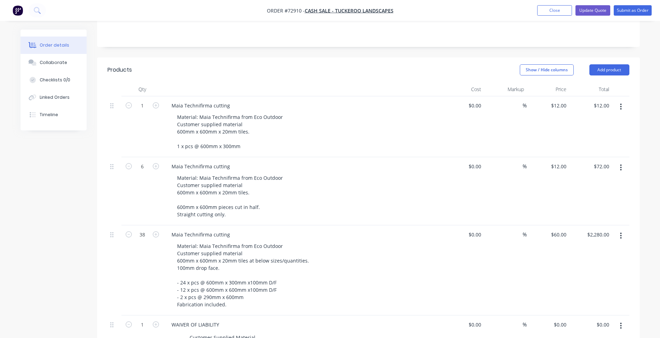
scroll to position [154, 0]
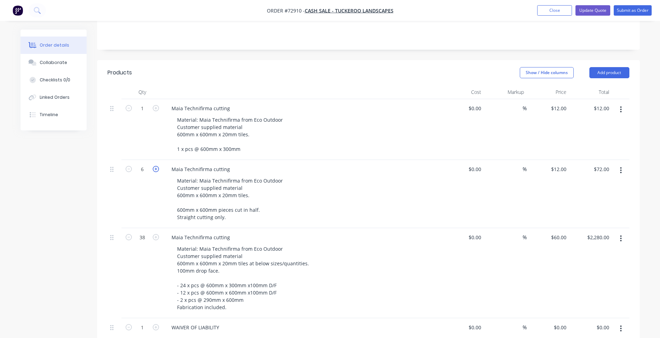
click at [154, 166] on icon "button" at bounding box center [156, 169] width 6 height 6
type input "7"
type input "$84.00"
click at [623, 103] on button "button" at bounding box center [621, 109] width 16 height 13
click at [581, 165] on div "Delete" at bounding box center [597, 170] width 54 height 10
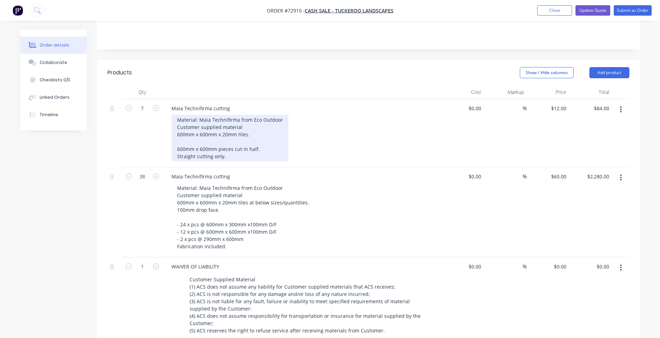
click at [199, 136] on div "Material: Maia Technifirma from Eco Outdoor Customer supplied material 600mm x …" at bounding box center [230, 138] width 117 height 47
click at [257, 130] on div "Material: Maia Technifirma from Eco Outdoor Customer supplied material 600mm x …" at bounding box center [230, 138] width 117 height 47
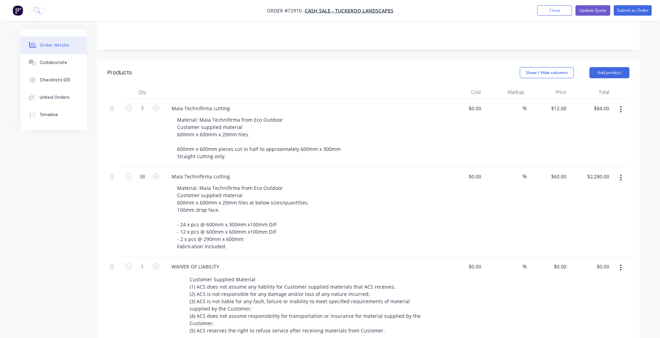
click at [99, 200] on div "Qty Cost Markup Price Total 7 Maia Technifirma cutting Material: Maia Technifir…" at bounding box center [368, 224] width 543 height 278
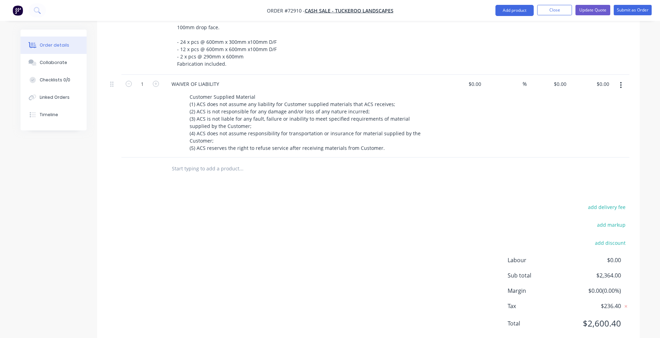
click at [147, 223] on div "add delivery fee add markup add discount Labour $0.00 Sub total $2,364.00 Margi…" at bounding box center [369, 270] width 522 height 134
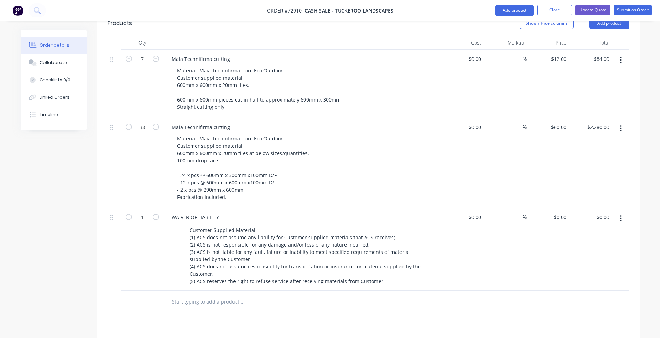
scroll to position [198, 0]
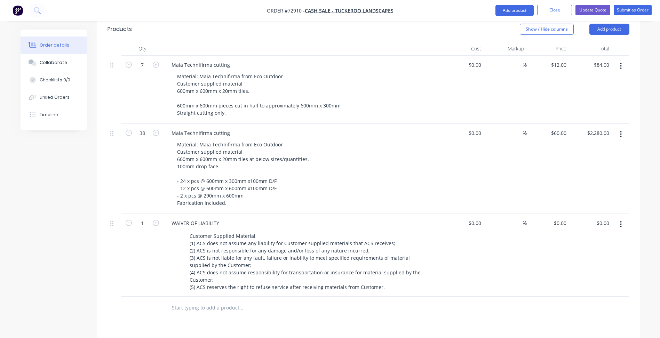
click at [50, 195] on div "Created by [PERSON_NAME] Created [DATE] Required [DATE] Assigned to Add team me…" at bounding box center [330, 164] width 619 height 665
click at [100, 191] on div "Qty Cost Markup Price Total 7 Maia Technifirma cutting Material: Maia Technifir…" at bounding box center [368, 181] width 543 height 278
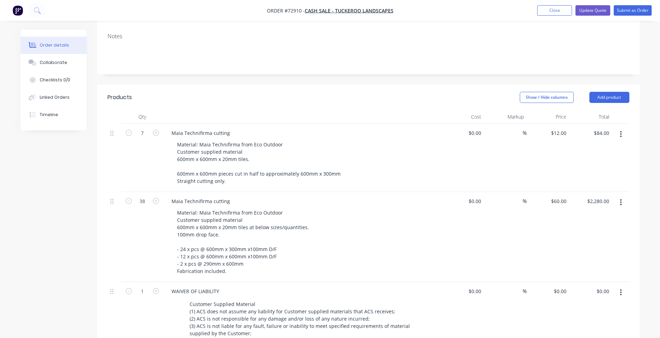
scroll to position [128, 0]
click at [619, 129] on button "button" at bounding box center [621, 135] width 16 height 13
click at [588, 161] on button "Duplicate" at bounding box center [596, 168] width 66 height 14
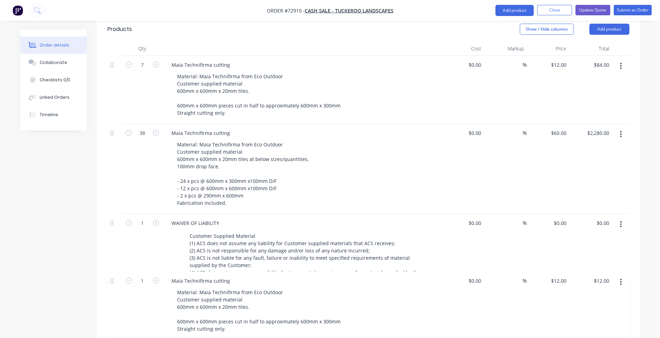
scroll to position [199, 0]
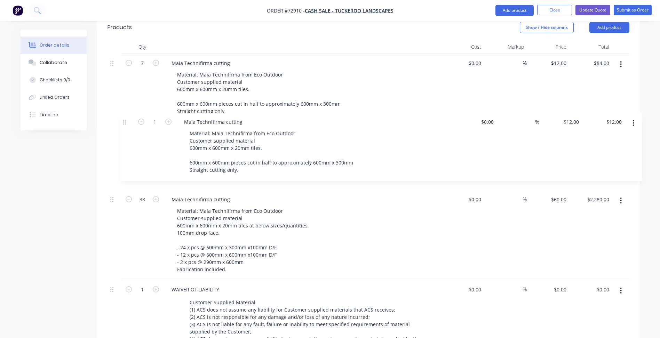
drag, startPoint x: 111, startPoint y: 289, endPoint x: 123, endPoint y: 122, distance: 167.9
click at [123, 122] on div "7 Maia Technifirma cutting Material: Maia Technifirma from Eco Outdoor Customer…" at bounding box center [369, 208] width 522 height 309
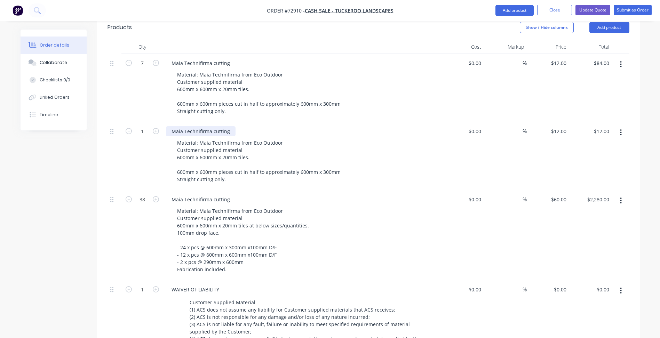
click at [229, 126] on div "Maia Technifirma cutting" at bounding box center [201, 131] width 70 height 10
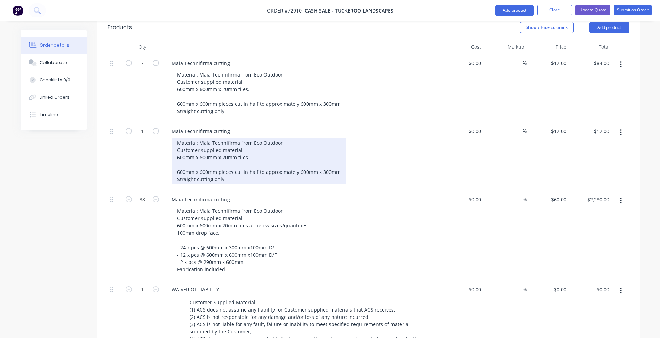
click at [204, 149] on div "Material: Maia Technifirma from Eco Outdoor Customer supplied material 600mm x …" at bounding box center [259, 161] width 175 height 47
click at [207, 152] on div "Material: Maia Technifirma from Eco Outdoor Customer supplied material 600mm x …" at bounding box center [259, 161] width 175 height 47
click at [203, 153] on div "Material: Maia Technifirma from Eco Outdoor Customer supplied material 600mm x …" at bounding box center [259, 161] width 175 height 47
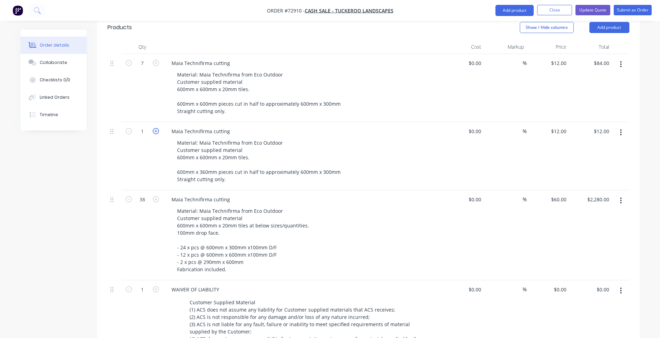
click at [154, 128] on icon "button" at bounding box center [156, 131] width 6 height 6
type input "2"
type input "$24.00"
click at [154, 128] on icon "button" at bounding box center [156, 131] width 6 height 6
type input "3"
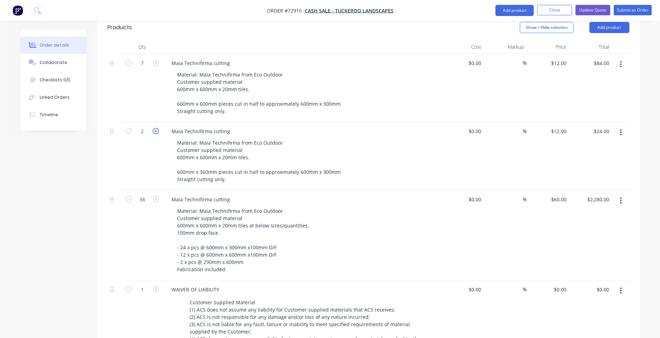
type input "$36.00"
click at [154, 128] on icon "button" at bounding box center [156, 131] width 6 height 6
type input "4"
type input "$48.00"
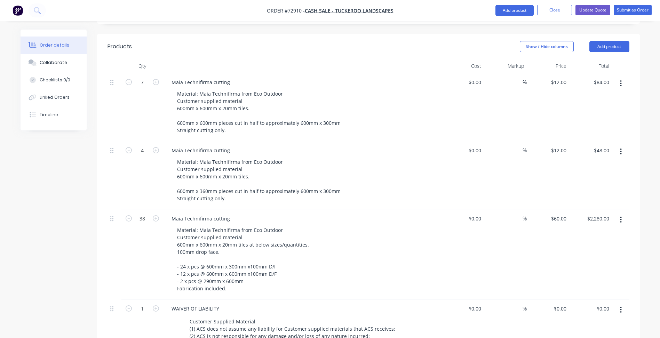
scroll to position [165, 0]
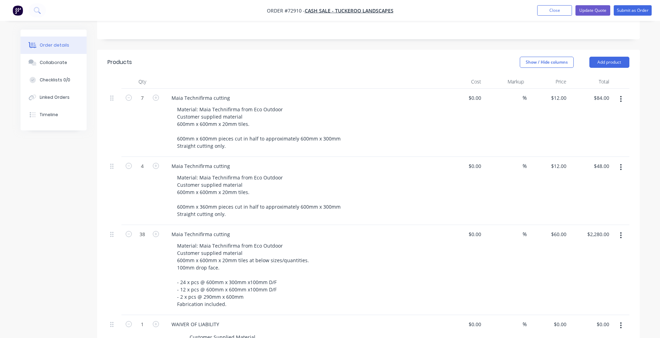
click at [623, 161] on button "button" at bounding box center [621, 167] width 16 height 13
click at [576, 195] on div "Duplicate" at bounding box center [597, 200] width 54 height 10
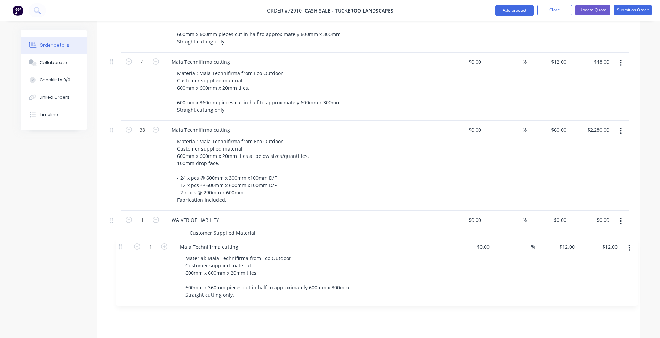
scroll to position [270, 0]
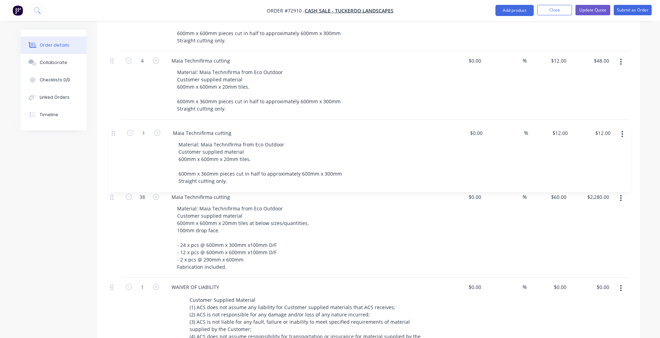
drag, startPoint x: 112, startPoint y: 283, endPoint x: 115, endPoint y: 112, distance: 170.2
click at [115, 112] on div "7 Maia Technifirma cutting Material: Maia Technifirma from Eco Outdoor Customer…" at bounding box center [369, 172] width 522 height 378
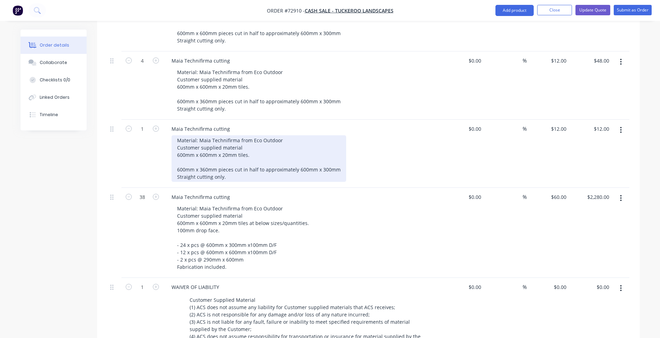
click at [187, 150] on div "Material: Maia Technifirma from Eco Outdoor Customer supplied material 600mm x …" at bounding box center [259, 158] width 175 height 47
click at [241, 157] on div "Material: Maia Technifirma from Eco Outdoor Customer supplied material 600mm x …" at bounding box center [259, 158] width 175 height 47
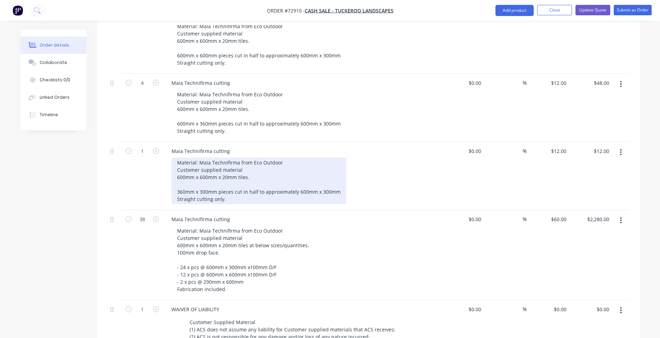
scroll to position [235, 0]
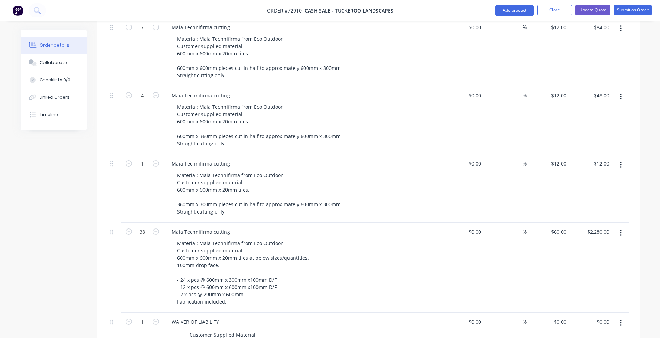
click at [78, 175] on div "Created by [PERSON_NAME] Created [DATE] Required [DATE] Assigned to Add team me…" at bounding box center [330, 194] width 619 height 801
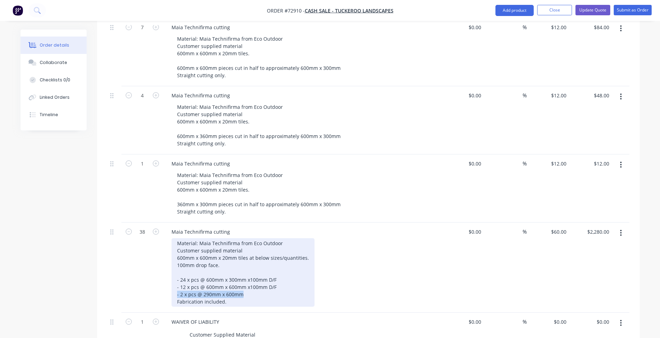
drag, startPoint x: 237, startPoint y: 276, endPoint x: 176, endPoint y: 276, distance: 60.9
click at [176, 276] on div "Material: Maia Technifirma from Eco Outdoor Customer supplied material 600mm x …" at bounding box center [243, 272] width 143 height 69
click at [258, 278] on div "Material: Maia Technifirma from Eco Outdoor Customer supplied material 600mm x …" at bounding box center [243, 272] width 143 height 69
click at [236, 280] on div "Material: Maia Technifirma from Eco Outdoor Customer supplied material 600mm x …" at bounding box center [243, 272] width 143 height 69
click at [278, 275] on div "Material: Maia Technifirma from Eco Outdoor Customer supplied material 600mm x …" at bounding box center [243, 272] width 143 height 69
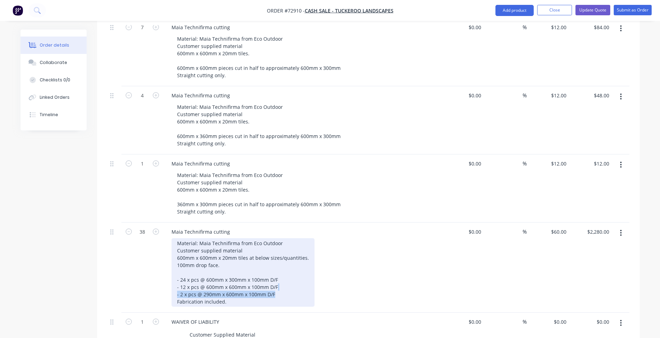
copy div "- 2 x pcs @ 290mm x 600mm x 100mm D/F"
click at [235, 280] on div "Material: Maia Technifirma from Eco Outdoor Customer supplied material 600mm x …" at bounding box center [251, 272] width 159 height 69
click at [208, 280] on div "Material: Maia Technifirma from Eco Outdoor Customer supplied material 600mm x …" at bounding box center [251, 272] width 159 height 69
click at [232, 281] on div "Material: Maia Technifirma from Eco Outdoor Customer supplied material 600mm x …" at bounding box center [251, 272] width 159 height 69
click at [230, 281] on div "Material: Maia Technifirma from Eco Outdoor Customer supplied material 600mm x …" at bounding box center [251, 272] width 159 height 69
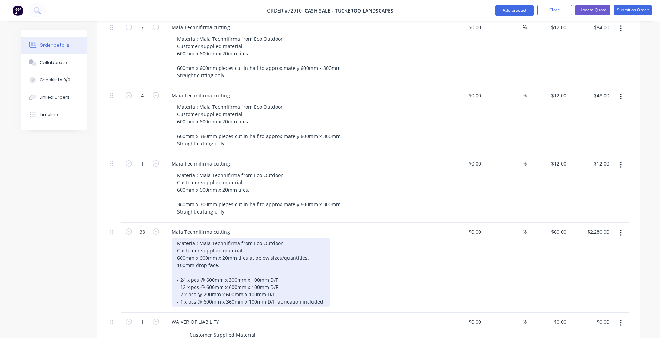
scroll to position [270, 0]
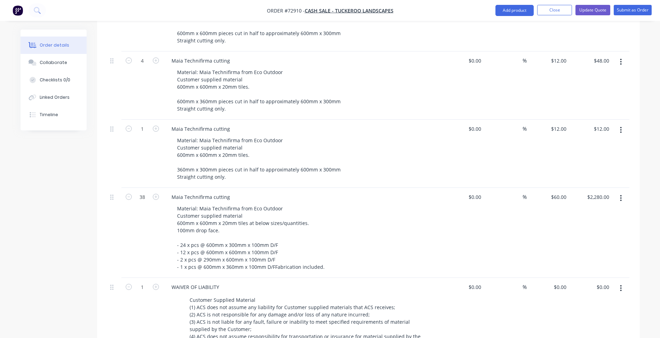
click at [251, 285] on div "WAIVER OF LIABILITY" at bounding box center [302, 287] width 273 height 10
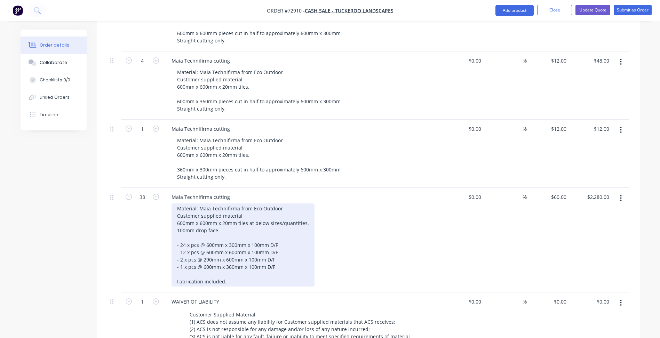
click at [241, 251] on div "Material: Maia Technifirma from Eco Outdoor Customer supplied material 600mm x …" at bounding box center [243, 245] width 143 height 83
click at [211, 242] on div "Material: Maia Technifirma from Eco Outdoor Customer supplied material 600mm x …" at bounding box center [243, 245] width 143 height 83
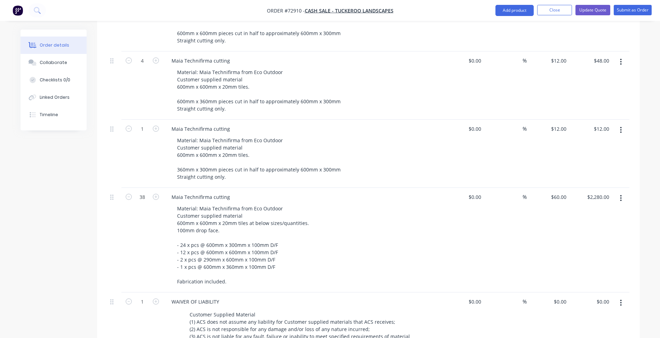
click at [168, 223] on div "Maia Technifirma cutting Material: Maia Technifirma from Eco Outdoor Customer s…" at bounding box center [302, 240] width 278 height 105
click at [71, 255] on div "Created by [PERSON_NAME] Created [DATE] Required [DATE] Assigned to Add team me…" at bounding box center [330, 168] width 619 height 816
click at [89, 251] on div "Created by [PERSON_NAME] Created [DATE] Required [DATE] Assigned to Add team me…" at bounding box center [330, 168] width 619 height 816
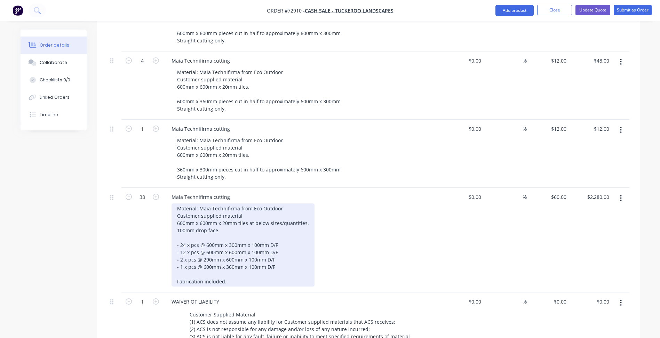
click at [207, 241] on div "Material: Maia Technifirma from Eco Outdoor Customer supplied material 600mm x …" at bounding box center [243, 245] width 143 height 83
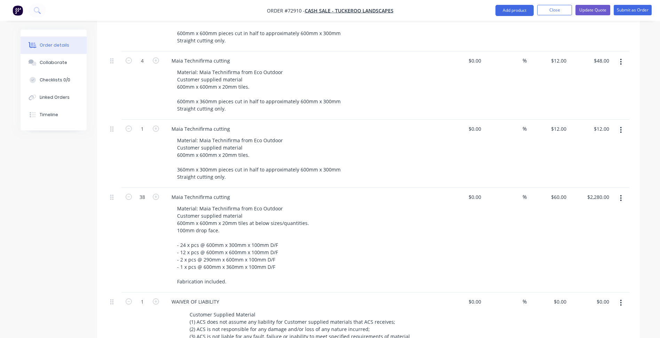
click at [622, 195] on icon "button" at bounding box center [621, 199] width 2 height 8
drag, startPoint x: 583, startPoint y: 215, endPoint x: 614, endPoint y: 181, distance: 46.1
click at [583, 226] on div "Duplicate" at bounding box center [597, 231] width 54 height 10
click at [621, 195] on icon "button" at bounding box center [620, 198] width 1 height 6
click at [600, 226] on div "Duplicate" at bounding box center [597, 231] width 54 height 10
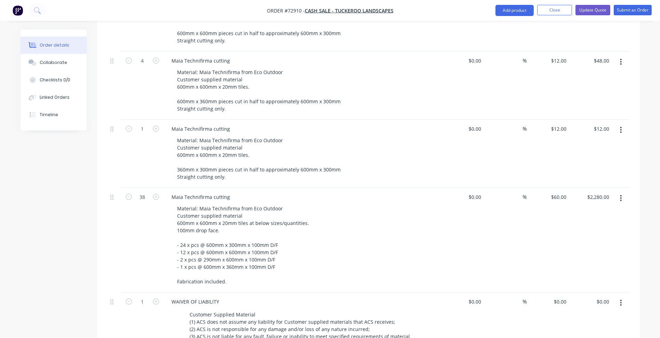
click at [622, 192] on button "button" at bounding box center [621, 198] width 16 height 13
click at [603, 226] on div "Duplicate" at bounding box center [597, 231] width 54 height 10
drag, startPoint x: 229, startPoint y: 175, endPoint x: 172, endPoint y: 177, distance: 56.4
click at [172, 192] on div "Maia Technifirma cutting" at bounding box center [201, 197] width 70 height 10
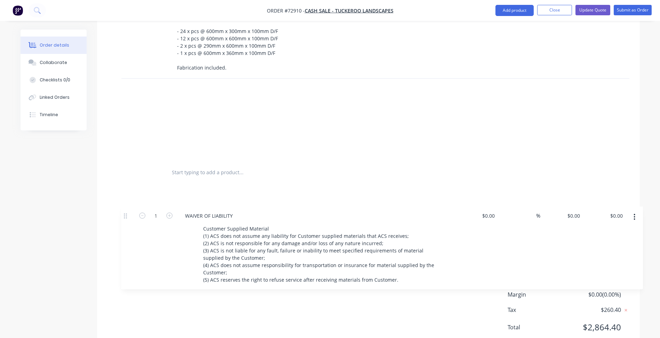
scroll to position [801, 0]
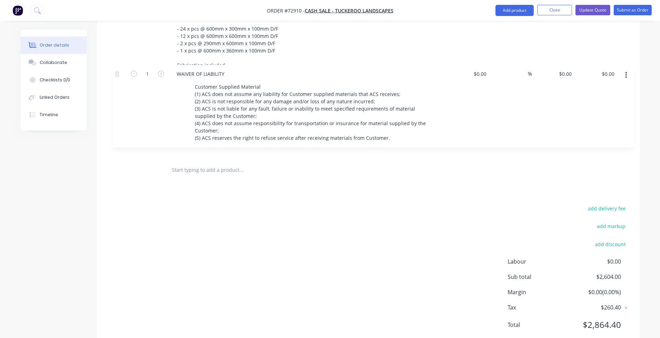
drag, startPoint x: 114, startPoint y: 72, endPoint x: 119, endPoint y: 73, distance: 5.0
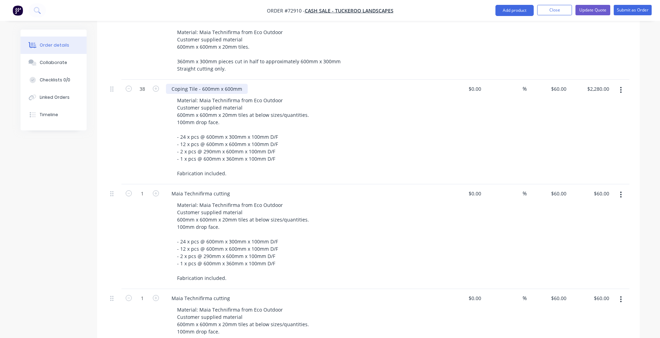
scroll to position [314, 0]
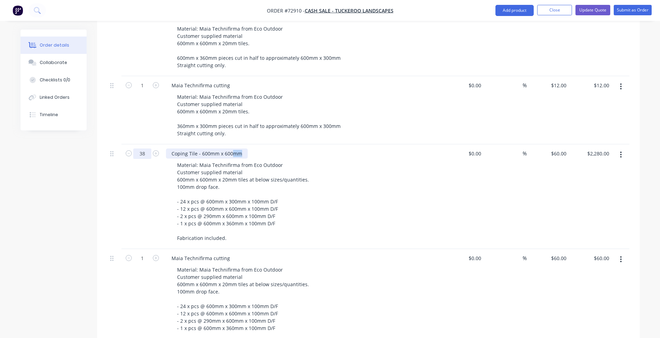
drag, startPoint x: 241, startPoint y: 136, endPoint x: 149, endPoint y: 129, distance: 92.5
click at [151, 144] on div "38 Coping Tile - 600mm x 600mm Material: Maia Technifirma from Eco Outdoor Cust…" at bounding box center [369, 196] width 522 height 105
copy div "Coping Tile - 600mm x 600mm"
click at [215, 253] on div "Maia Technifirma cutting" at bounding box center [201, 258] width 70 height 10
drag, startPoint x: 230, startPoint y: 238, endPoint x: 140, endPoint y: 233, distance: 90.2
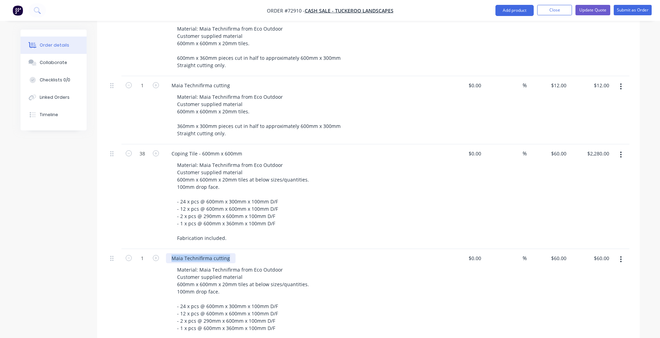
click at [140, 249] on div "1 Maia Technifirma cutting Material: Maia Technifirma from Eco Outdoor Customer…" at bounding box center [369, 301] width 522 height 105
paste div
click at [229, 253] on div "Coping Tile - 600mm x 600mm" at bounding box center [207, 258] width 82 height 10
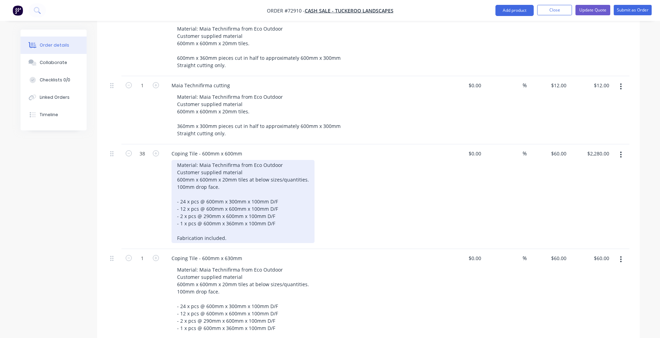
click at [263, 182] on div "Material: Maia Technifirma from Eco Outdoor Customer supplied material 600mm x …" at bounding box center [243, 201] width 143 height 83
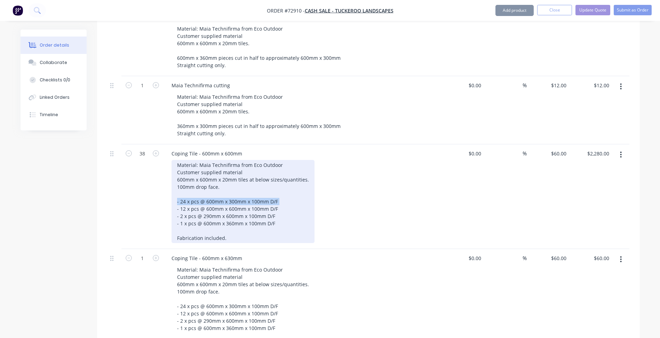
click at [263, 182] on div "Material: Maia Technifirma from Eco Outdoor Customer supplied material 600mm x …" at bounding box center [243, 201] width 143 height 83
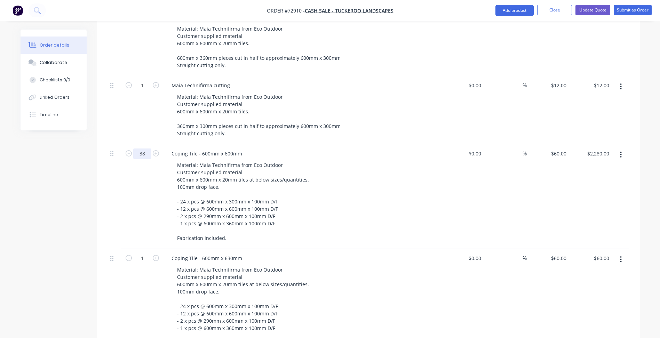
click at [146, 149] on input "38" at bounding box center [142, 154] width 18 height 10
type input "12"
type input "$720.00"
click at [145, 253] on input "1" at bounding box center [142, 258] width 18 height 10
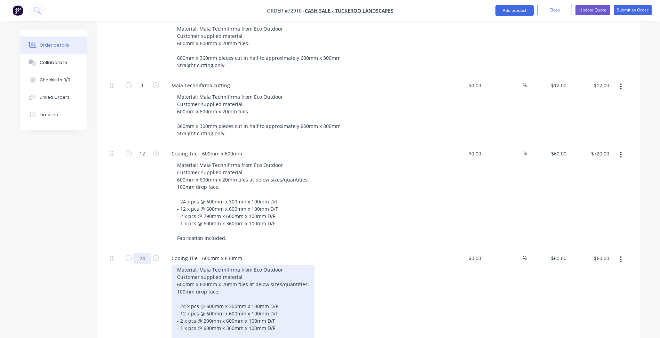
type input "24"
type input "$1,440.00"
click at [202, 285] on div "Material: Maia Technifirma from Eco Outdoor Customer supplied material 600mm x …" at bounding box center [243, 306] width 143 height 83
drag, startPoint x: 202, startPoint y: 295, endPoint x: 211, endPoint y: 299, distance: 9.2
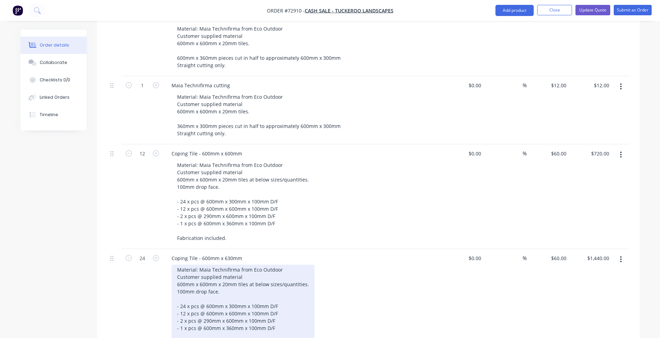
click at [203, 295] on div "Material: Maia Technifirma from Eco Outdoor Customer supplied material 600mm x …" at bounding box center [243, 306] width 143 height 83
click at [276, 310] on div "Material: Maia Technifirma from Eco Outdoor Customer supplied material 600mm x …" at bounding box center [243, 306] width 143 height 83
drag, startPoint x: 279, startPoint y: 296, endPoint x: 168, endPoint y: 286, distance: 111.8
click at [168, 286] on div "Coping Tile - 600mm x 630mm Material: Maia Technifirma from Eco Outdoor Custome…" at bounding box center [302, 301] width 278 height 105
drag, startPoint x: 278, startPoint y: 303, endPoint x: 171, endPoint y: 285, distance: 108.6
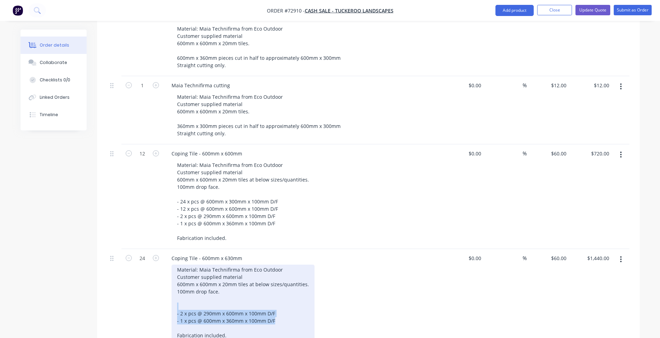
click at [172, 285] on div "Material: Maia Technifirma from Eco Outdoor Customer supplied material 600mm x …" at bounding box center [243, 303] width 143 height 76
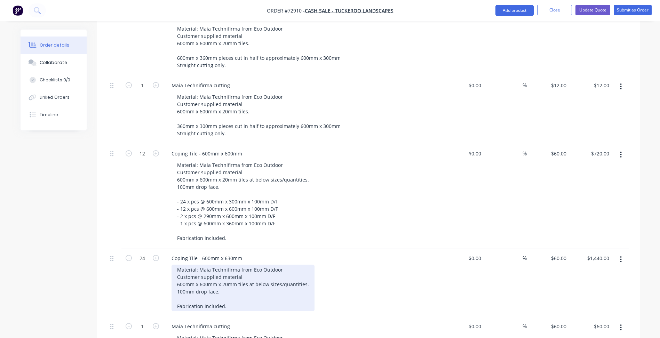
click at [205, 266] on div "Material: Maia Technifirma from Eco Outdoor Customer supplied material 600mm x …" at bounding box center [243, 288] width 143 height 47
click at [222, 266] on div "Material: Maia Technifirma from Eco Outdoor Customer supplied material 600mm x …" at bounding box center [243, 288] width 143 height 47
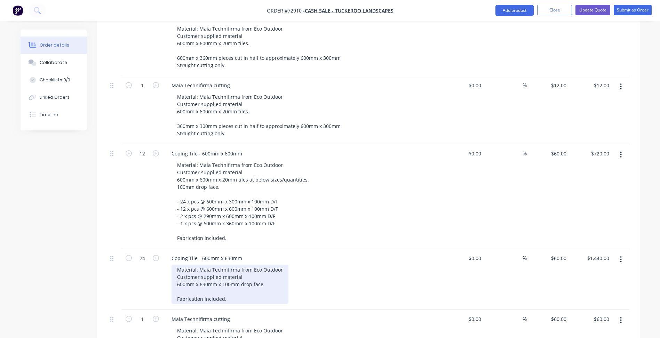
click at [247, 265] on div "Material: Maia Technifirma from Eco Outdoor Customer supplied material 600mm x …" at bounding box center [230, 284] width 117 height 39
click at [266, 269] on div "Material: Maia Technifirma from Eco Outdoor Customer supplied material 600mm x …" at bounding box center [230, 284] width 117 height 39
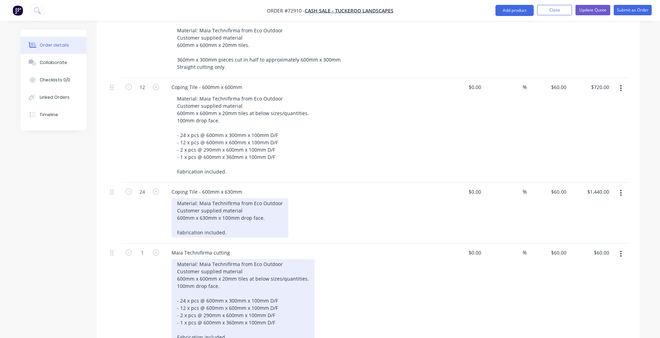
scroll to position [383, 0]
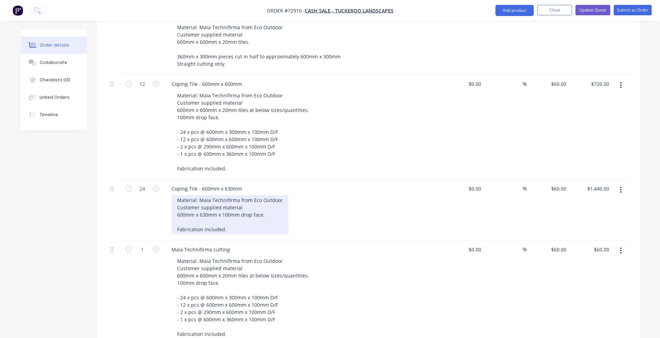
drag, startPoint x: 228, startPoint y: 219, endPoint x: 149, endPoint y: 178, distance: 88.7
click at [149, 180] on div "24 Coping Tile - 600mm x 630mm Material: Maia Technifirma from Eco Outdoor Cust…" at bounding box center [369, 210] width 522 height 61
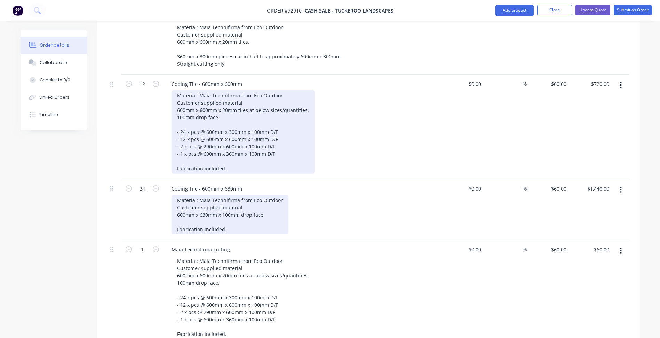
copy div "Material: Maia Technifirma from Eco Outdoor Customer supplied material 600mm x …"
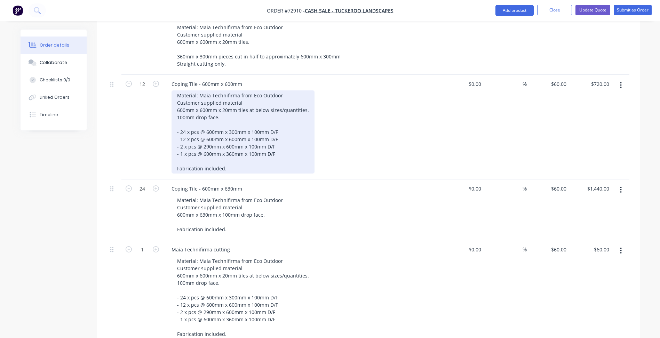
click at [245, 136] on div "Material: Maia Technifirma from Eco Outdoor Customer supplied material 600mm x …" at bounding box center [243, 131] width 143 height 83
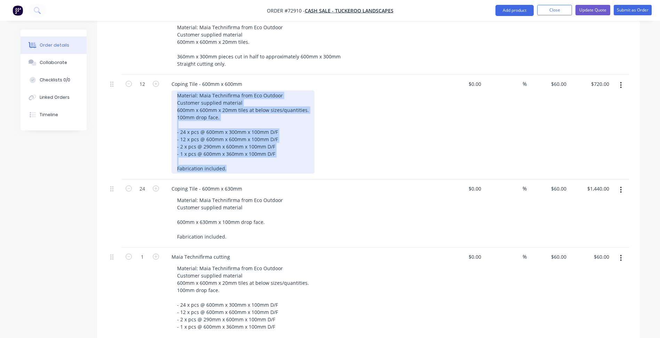
drag, startPoint x: 231, startPoint y: 152, endPoint x: 149, endPoint y: 76, distance: 111.8
click at [149, 76] on div "12 Coping Tile - 600mm x 600mm Material: Maia Technifirma from Eco Outdoor Cust…" at bounding box center [369, 127] width 522 height 105
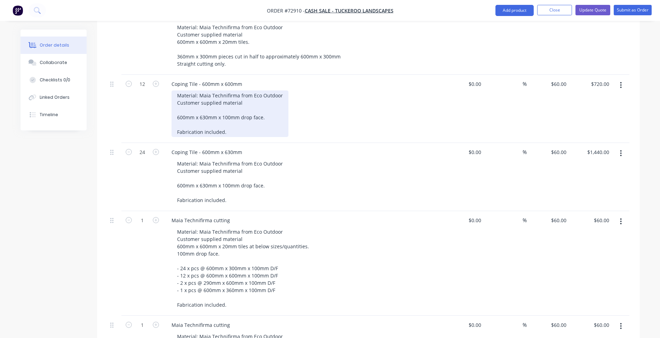
click at [201, 95] on div "Material: Maia Technifirma from Eco Outdoor Customer supplied material 600mm x …" at bounding box center [230, 113] width 117 height 47
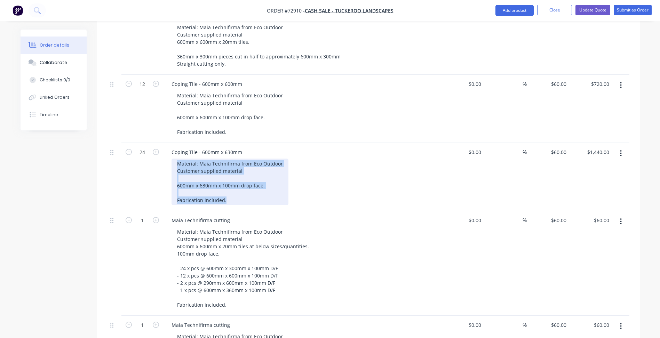
drag, startPoint x: 232, startPoint y: 180, endPoint x: 151, endPoint y: 126, distance: 97.6
click at [151, 143] on div "24 Coping Tile - 600mm x 630mm Material: Maia Technifirma from Eco Outdoor Cust…" at bounding box center [369, 177] width 522 height 68
copy div "Material: Maia Technifirma from Eco Outdoor Customer supplied material 600mm x …"
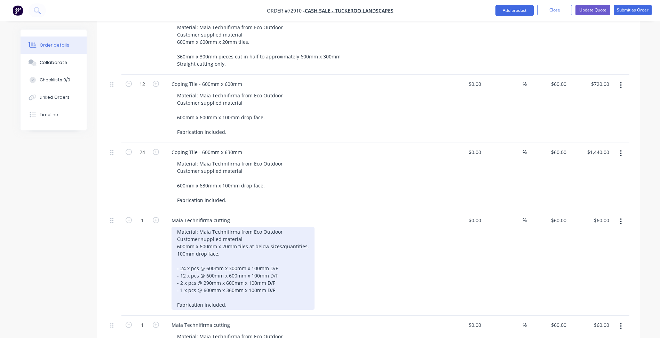
click at [243, 267] on div "Material: Maia Technifirma from Eco Outdoor Customer supplied material 600mm x …" at bounding box center [243, 268] width 143 height 83
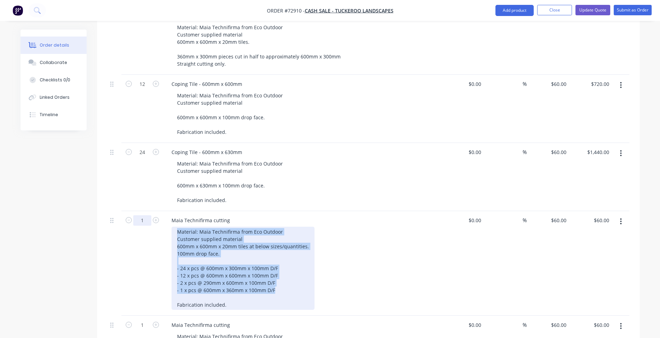
drag, startPoint x: 275, startPoint y: 274, endPoint x: 140, endPoint y: 199, distance: 155.0
click at [140, 211] on div "1 Maia Technifirma cutting Material: Maia Technifirma from Eco Outdoor Customer…" at bounding box center [369, 263] width 522 height 105
paste div
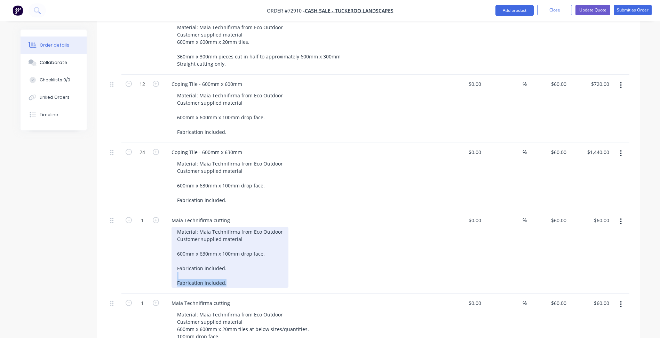
drag, startPoint x: 243, startPoint y: 261, endPoint x: 158, endPoint y: 256, distance: 84.4
click at [158, 256] on div "1 Maia Technifirma cutting Material: Maia Technifirma from Eco Outdoor Customer…" at bounding box center [369, 252] width 522 height 83
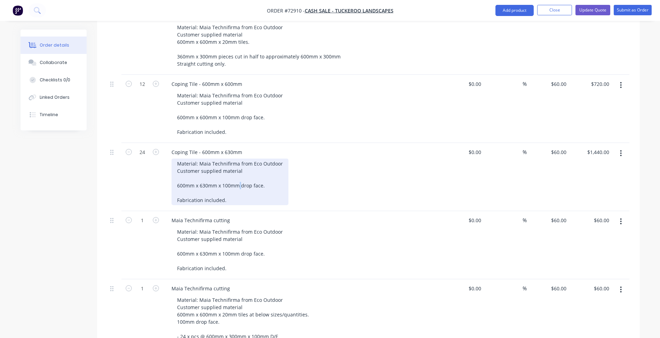
click at [240, 168] on div "Material: Maia Technifirma from Eco Outdoor Customer supplied material 600mm x …" at bounding box center [230, 182] width 117 height 47
